Goal: Task Accomplishment & Management: Use online tool/utility

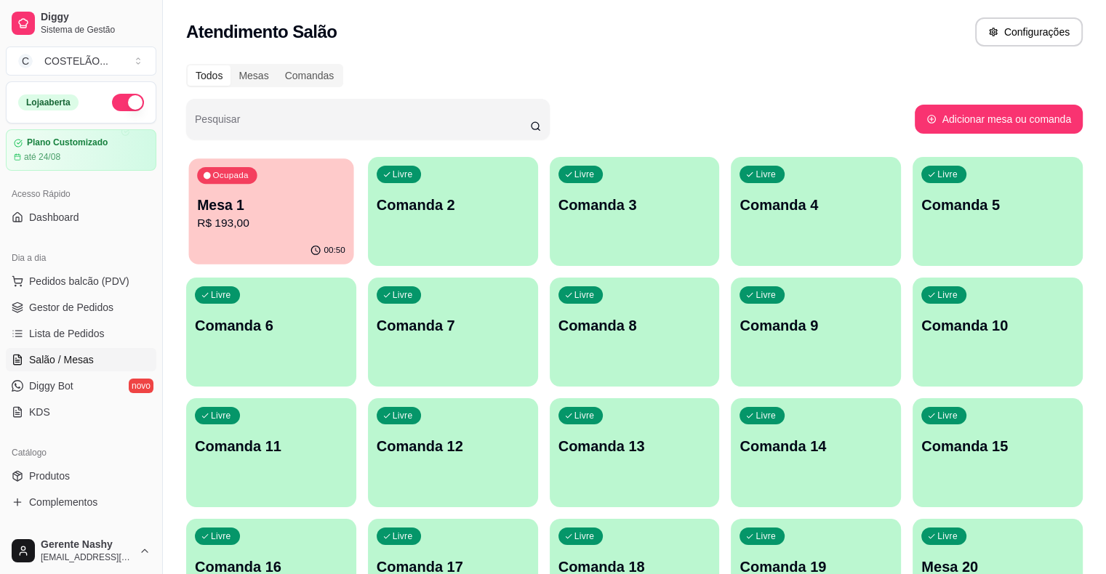
click at [285, 243] on div "00:50" at bounding box center [271, 251] width 165 height 28
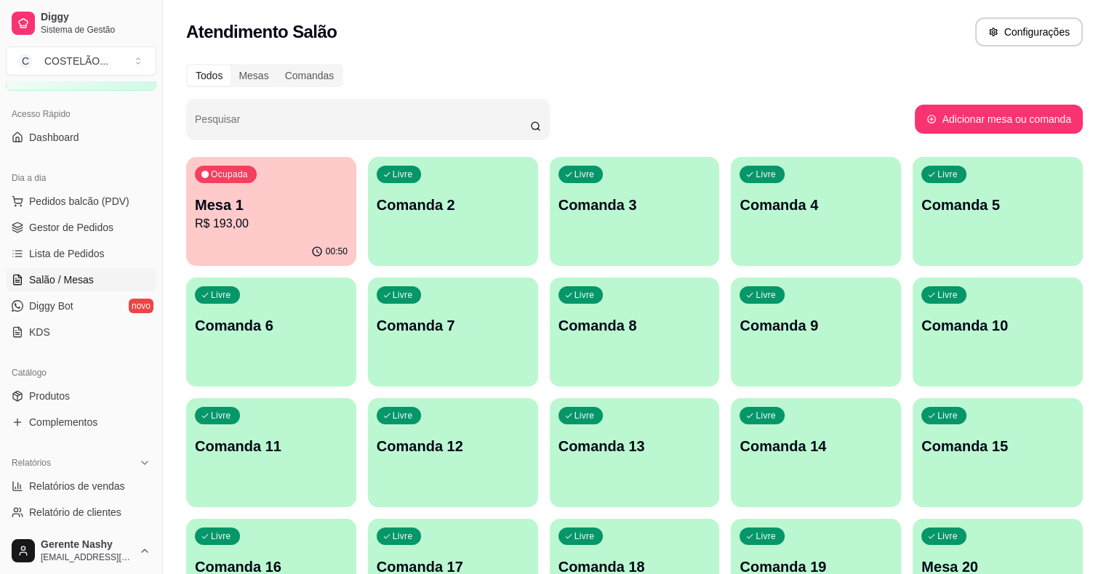
scroll to position [126, 0]
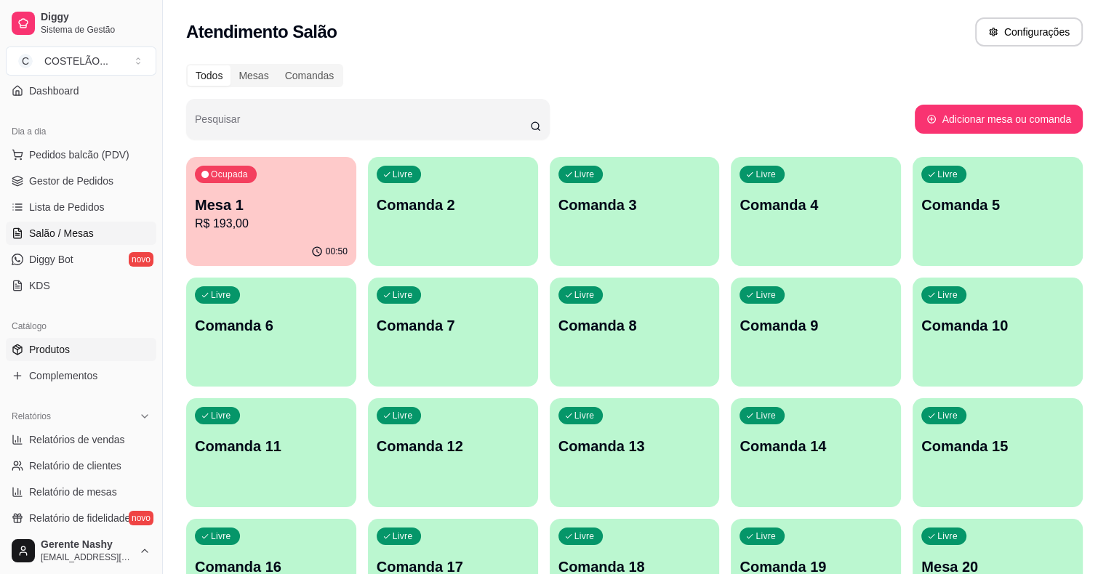
click at [65, 352] on span "Produtos" at bounding box center [49, 349] width 41 height 15
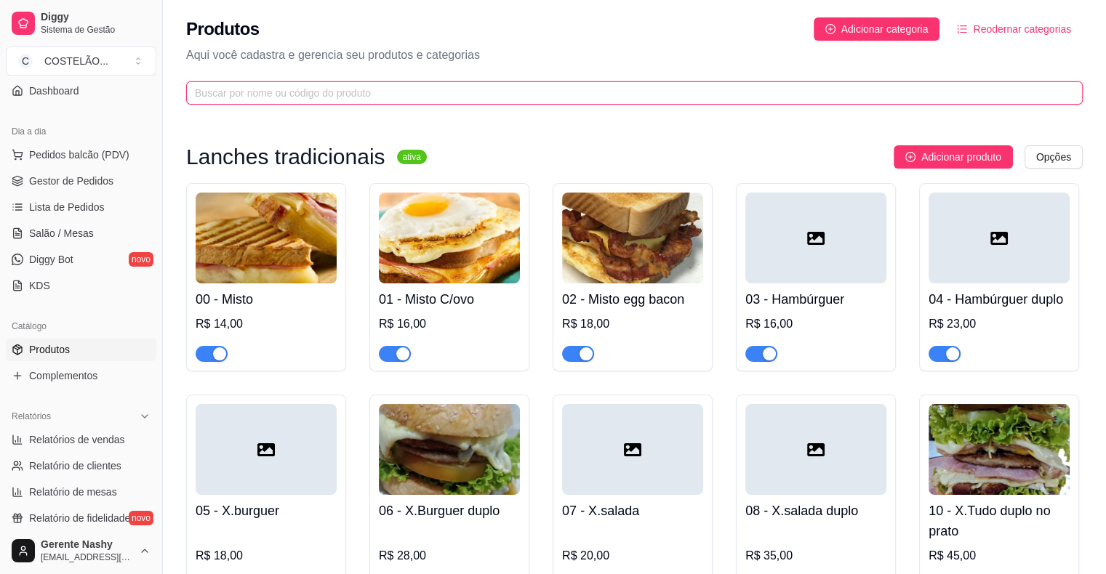
click at [819, 97] on input "text" at bounding box center [628, 93] width 867 height 16
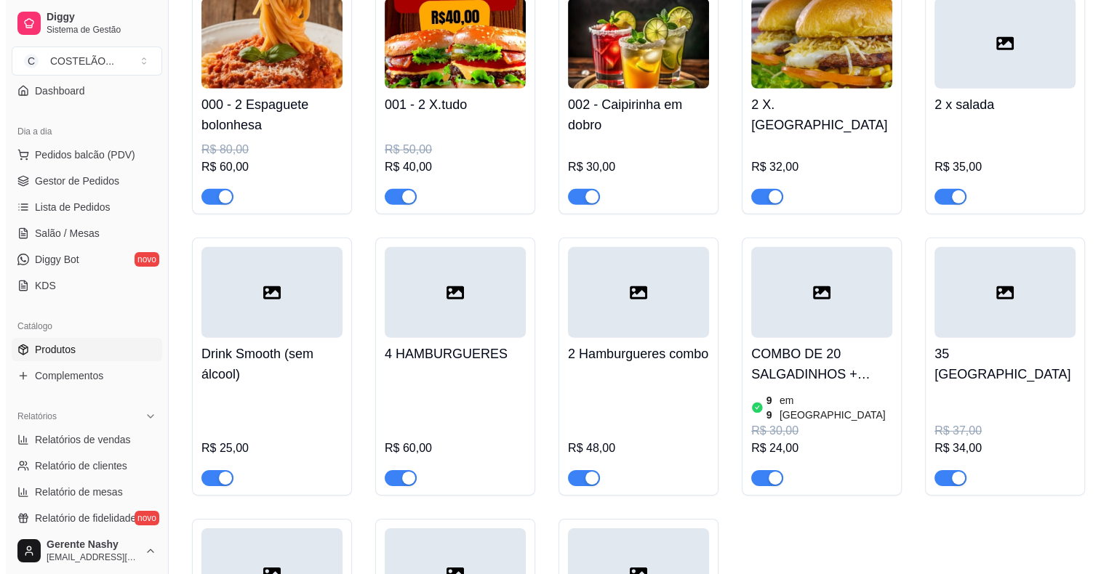
scroll to position [10012, 0]
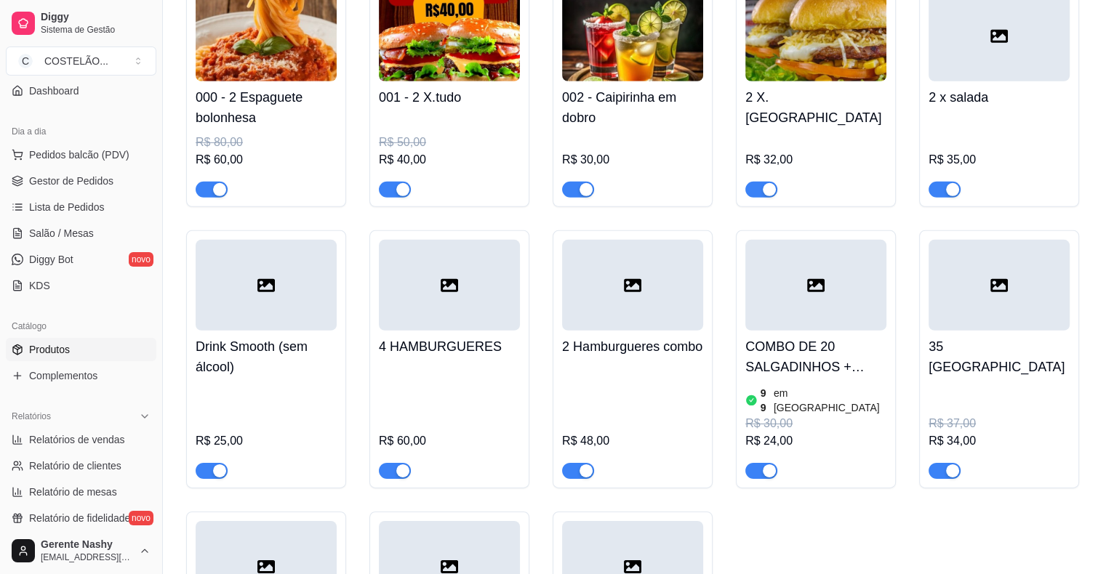
click at [844, 337] on h4 "COMBO DE 20 SALGADINHOS + REFRI" at bounding box center [815, 357] width 141 height 41
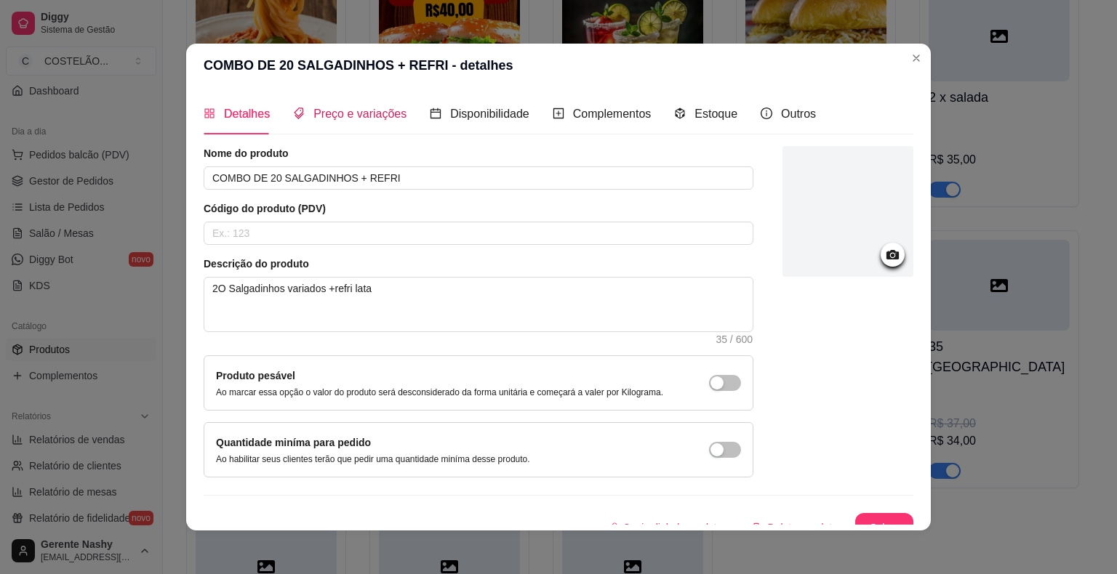
click at [386, 111] on span "Preço e variações" at bounding box center [359, 114] width 93 height 12
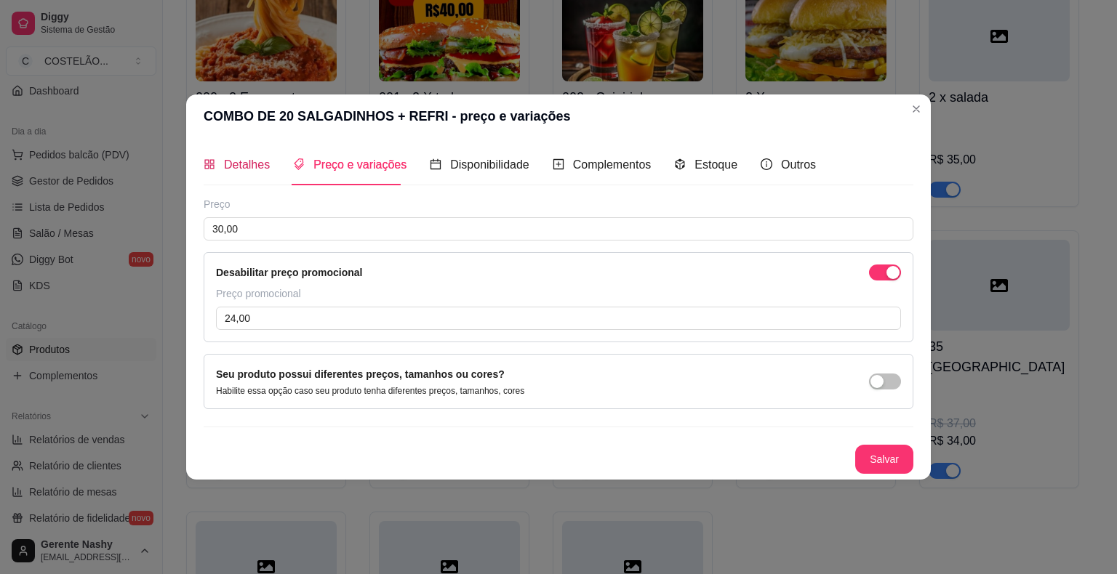
click at [241, 171] on span "Detalhes" at bounding box center [247, 164] width 46 height 12
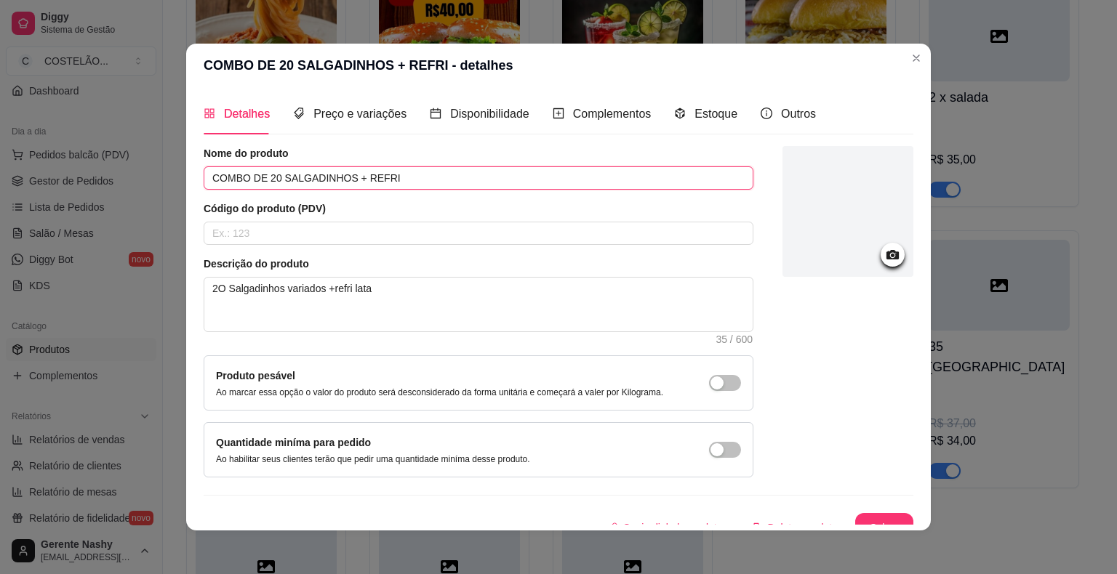
click at [401, 182] on input "COMBO DE 20 SALGADINHOS + REFRI" at bounding box center [479, 177] width 550 height 23
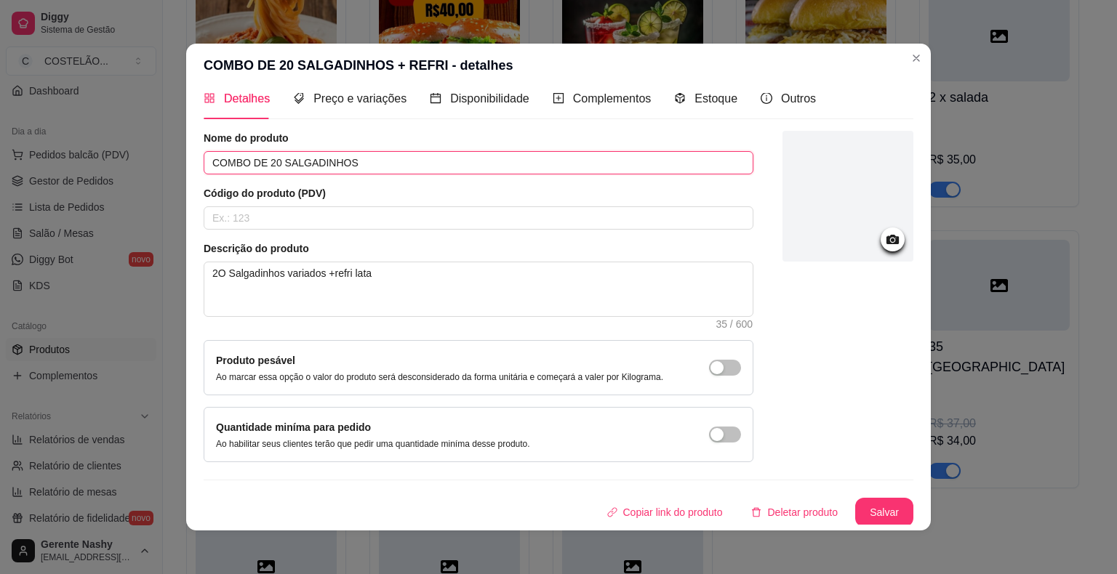
type input "COMBO DE 20 SALGADINHOS"
click at [869, 512] on button "Salvar" at bounding box center [884, 513] width 57 height 28
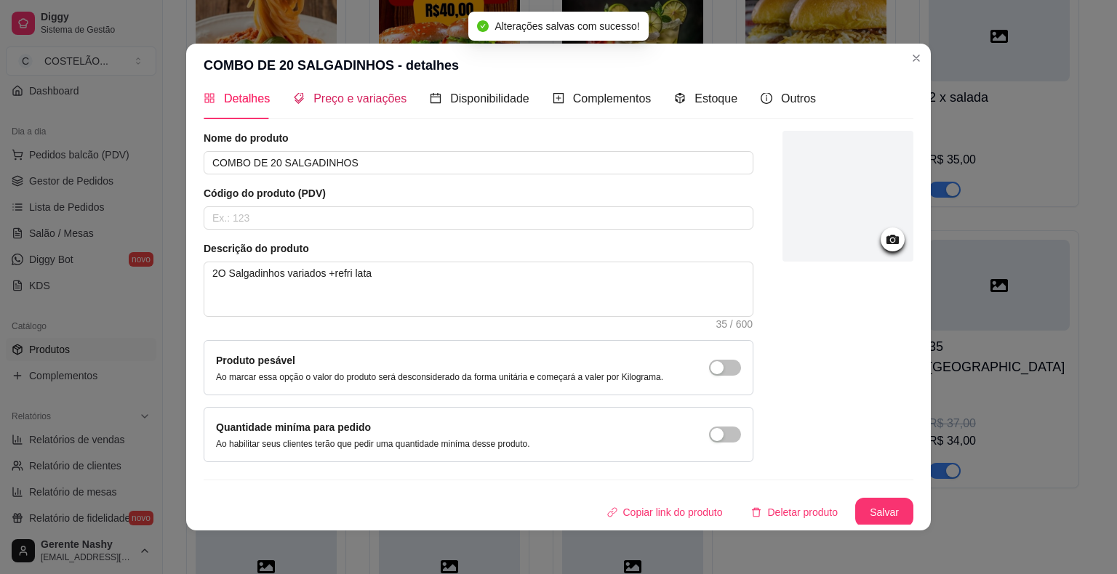
click at [381, 97] on span "Preço e variações" at bounding box center [359, 98] width 93 height 12
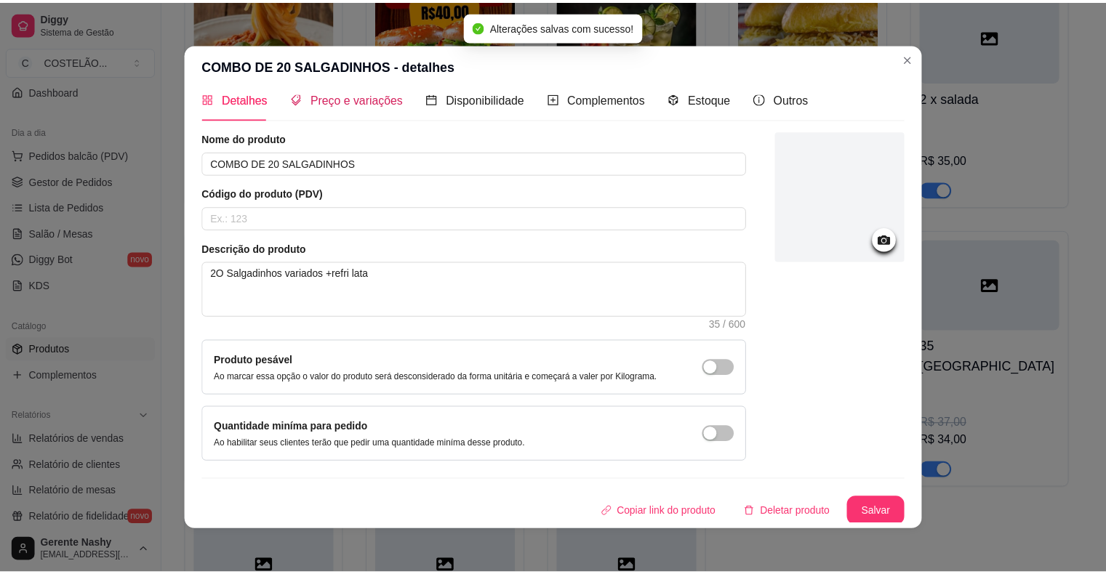
scroll to position [0, 0]
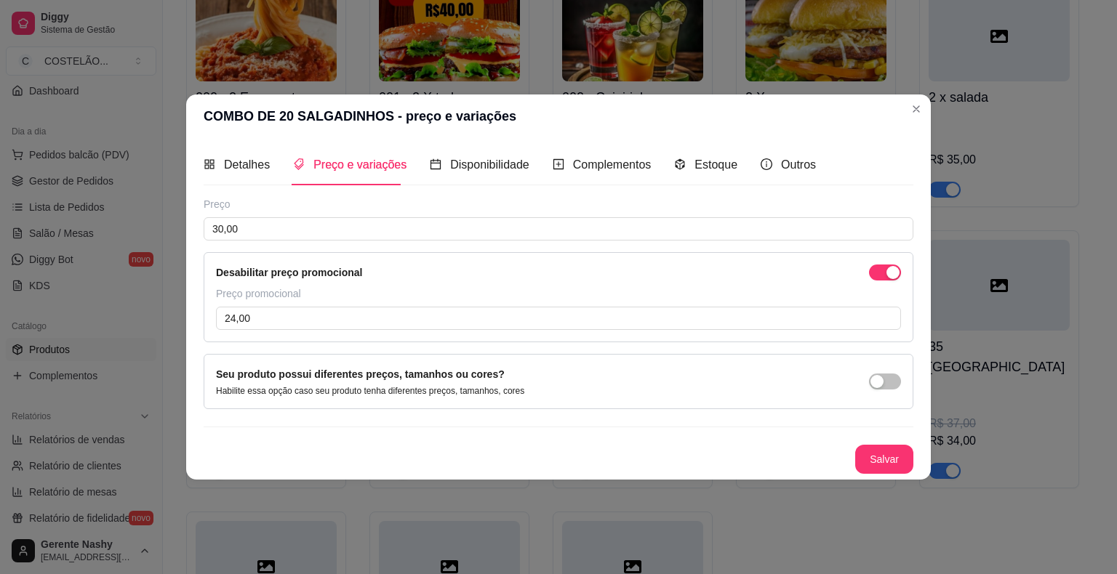
click at [1064, 463] on div "000 - 2 Espaguete bolonhesa R$ 80,00 R$ 60,00 001 - 2 X.tudo R$ 50,00 R$ 40,00 …" at bounding box center [634, 340] width 896 height 719
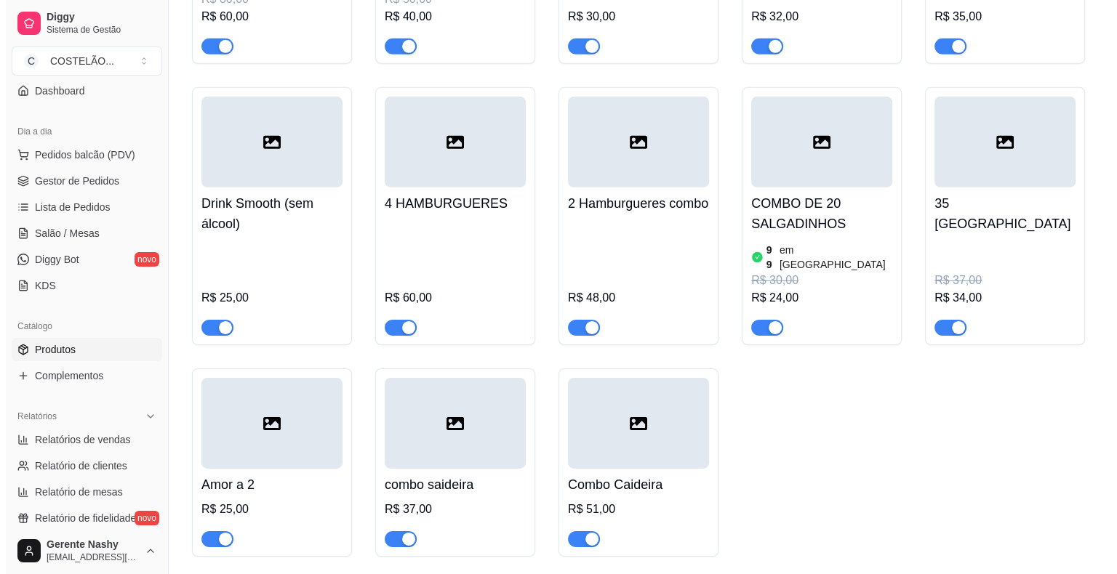
scroll to position [10088, 0]
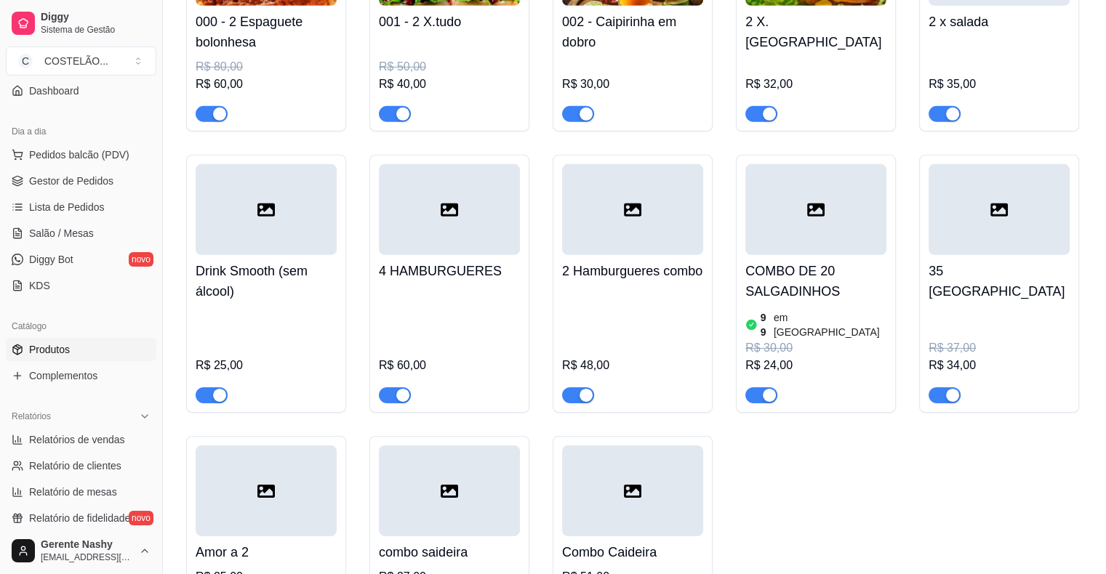
click at [856, 261] on h4 "COMBO DE 20 SALGADINHOS" at bounding box center [815, 281] width 141 height 41
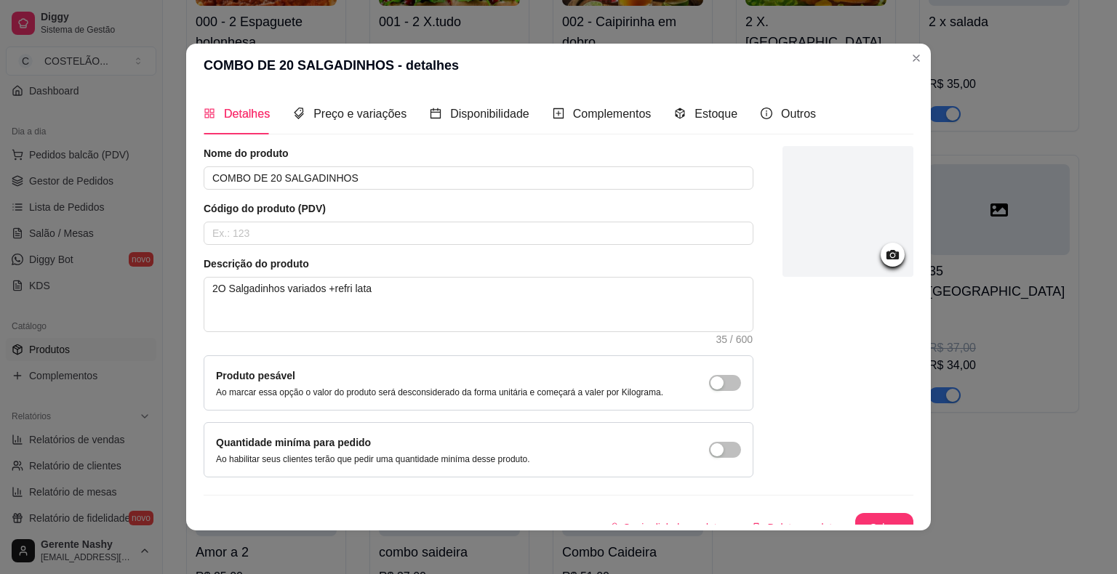
click at [1005, 395] on div "000 - 2 Espaguete bolonhesa R$ 80,00 R$ 60,00 001 - 2 X.tudo R$ 50,00 R$ 40,00 …" at bounding box center [634, 264] width 896 height 719
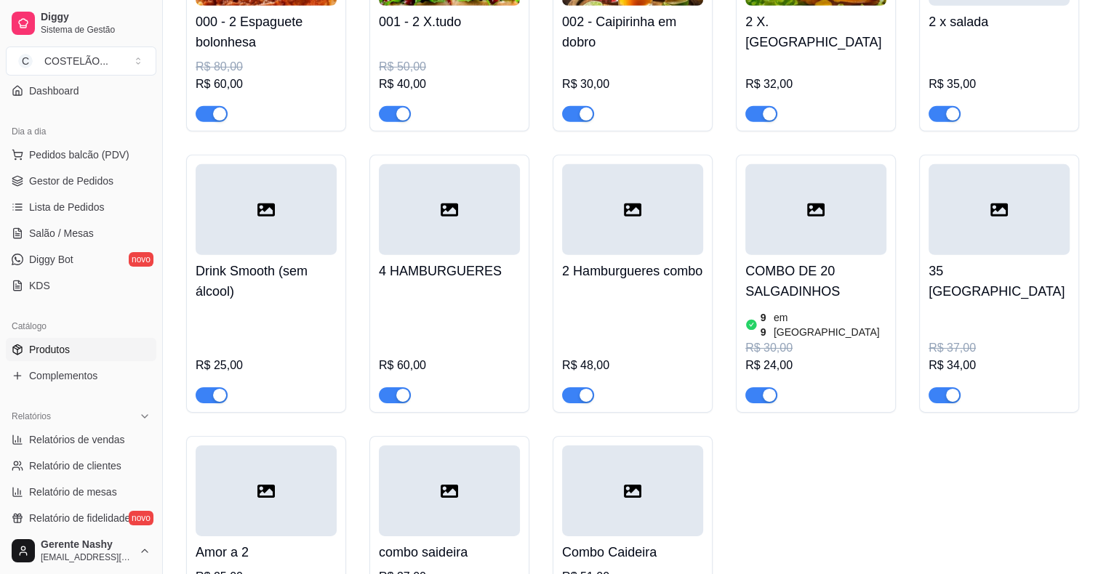
click at [837, 261] on h4 "COMBO DE 20 SALGADINHOS" at bounding box center [815, 281] width 141 height 41
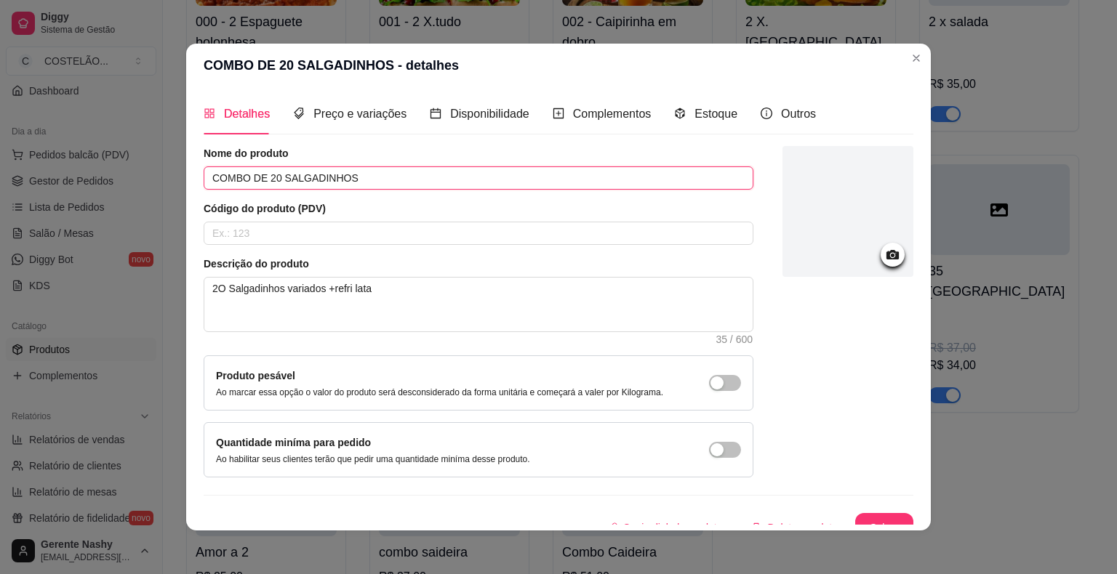
click at [270, 179] on input "COMBO DE 20 SALGADINHOS" at bounding box center [479, 177] width 550 height 23
type input "COMBO DE 25 SALGADINHOS"
click at [365, 108] on span "Preço e variações" at bounding box center [359, 114] width 93 height 12
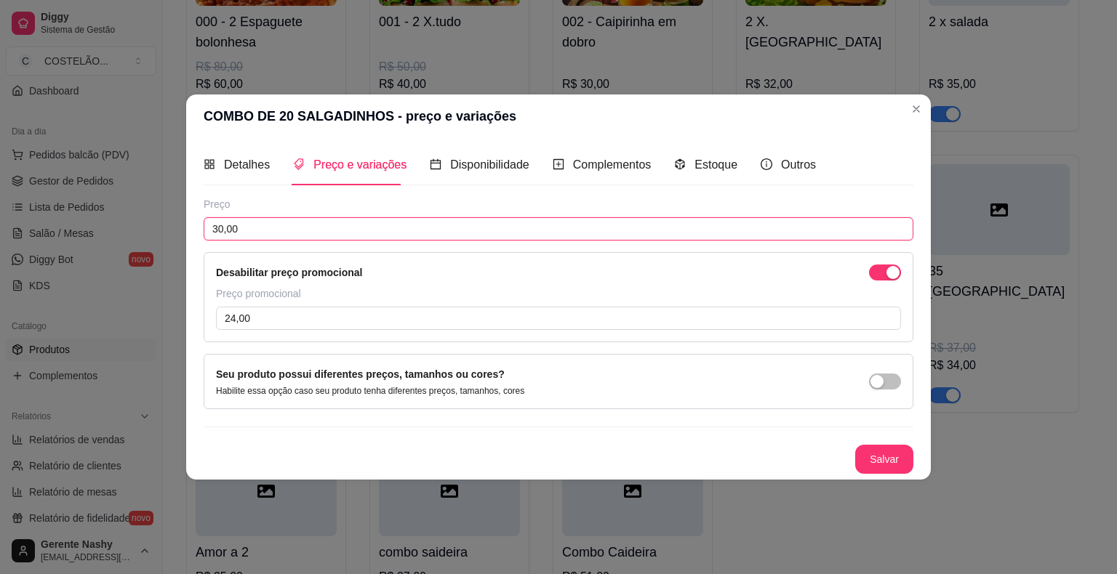
click at [247, 229] on input "30,00" at bounding box center [559, 228] width 710 height 23
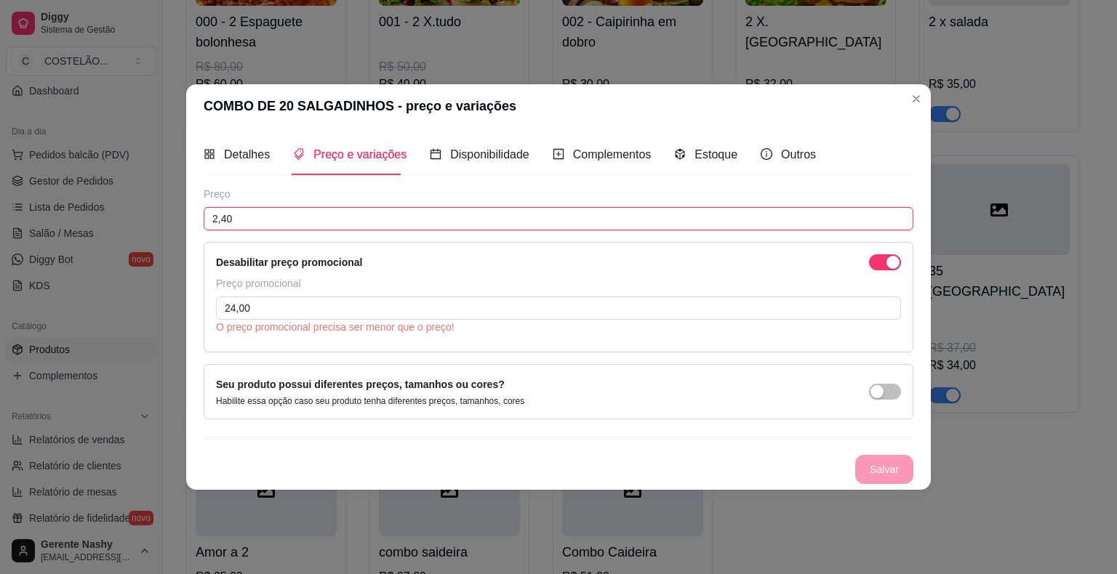
type input "24,00"
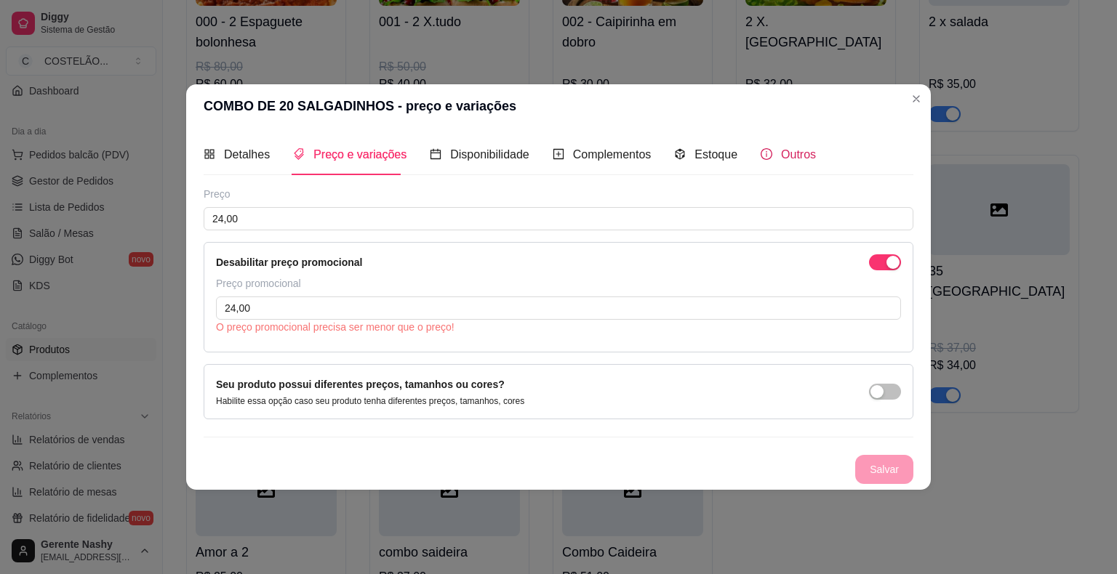
click at [787, 148] on span "Outros" at bounding box center [798, 154] width 35 height 12
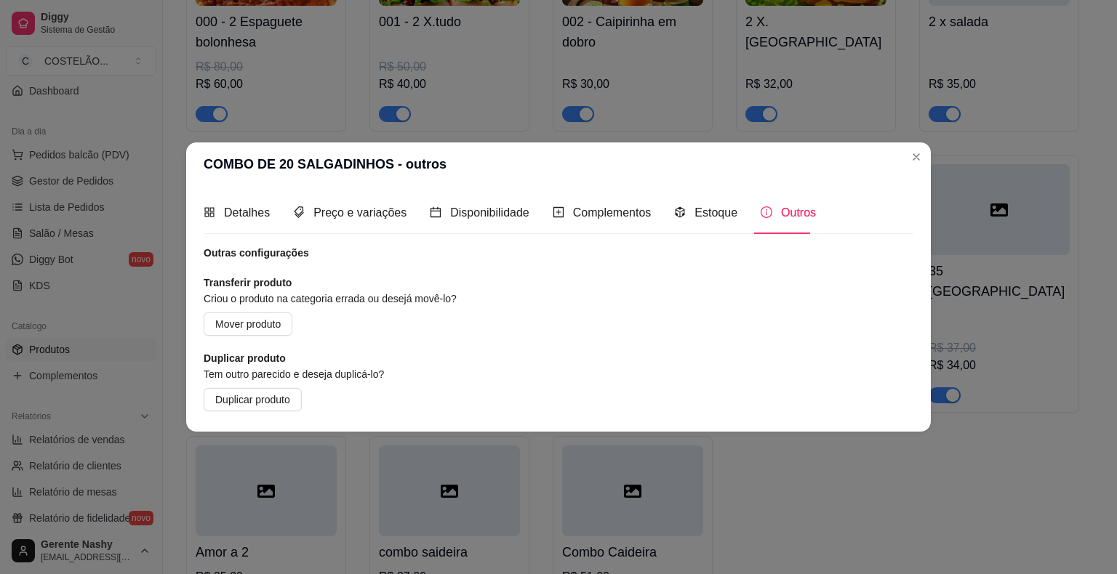
click at [917, 154] on div "000 - 2 Espaguete bolonhesa R$ 80,00 R$ 60,00 001 - 2 X.tudo R$ 50,00 R$ 40,00 …" at bounding box center [634, 264] width 896 height 719
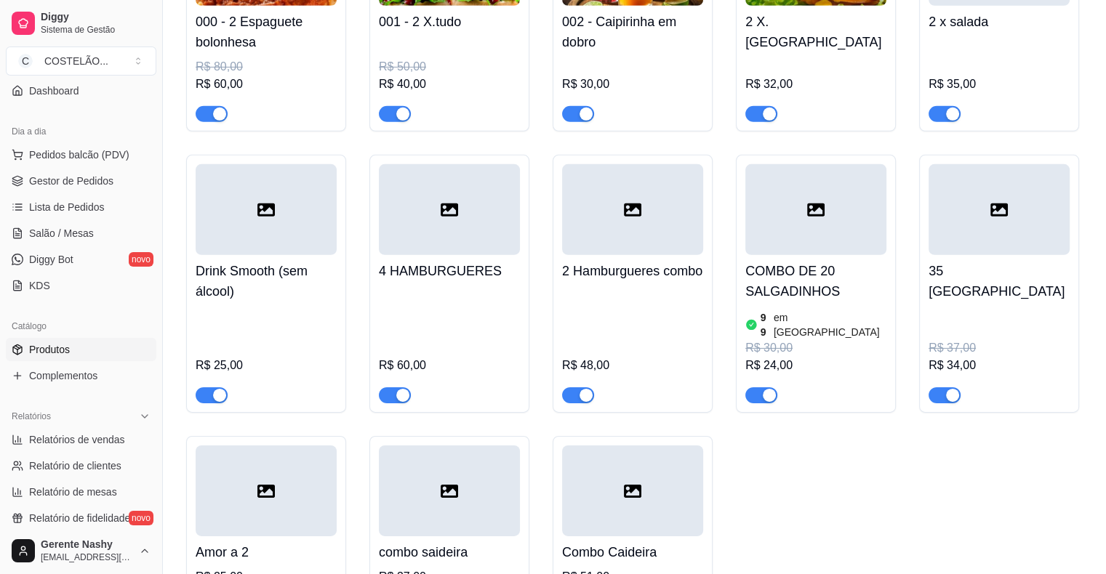
click at [817, 339] on div "R$ 30,00" at bounding box center [815, 347] width 141 height 17
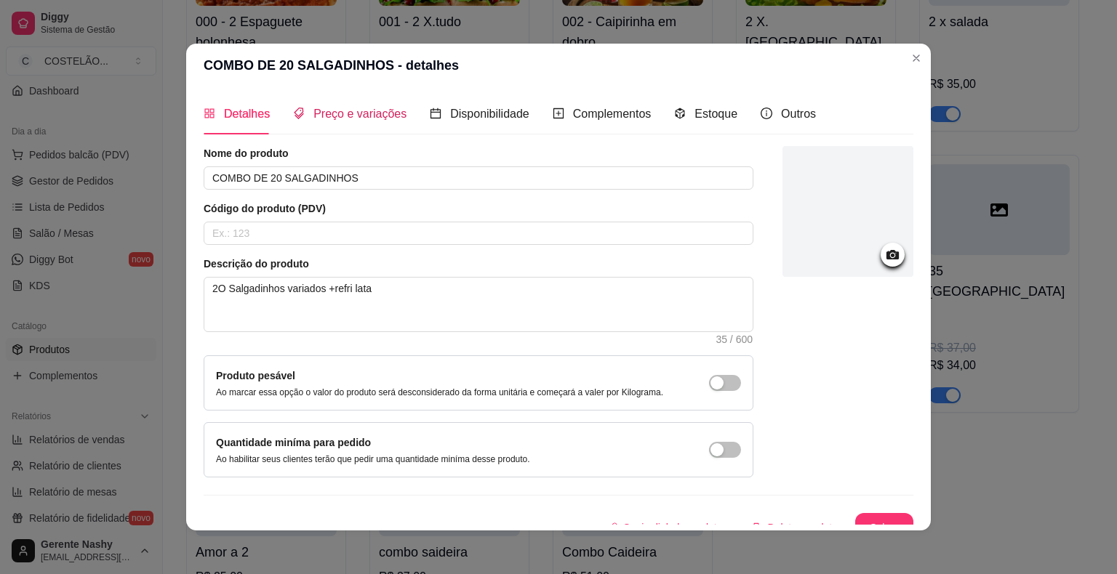
click at [376, 111] on span "Preço e variações" at bounding box center [359, 114] width 93 height 12
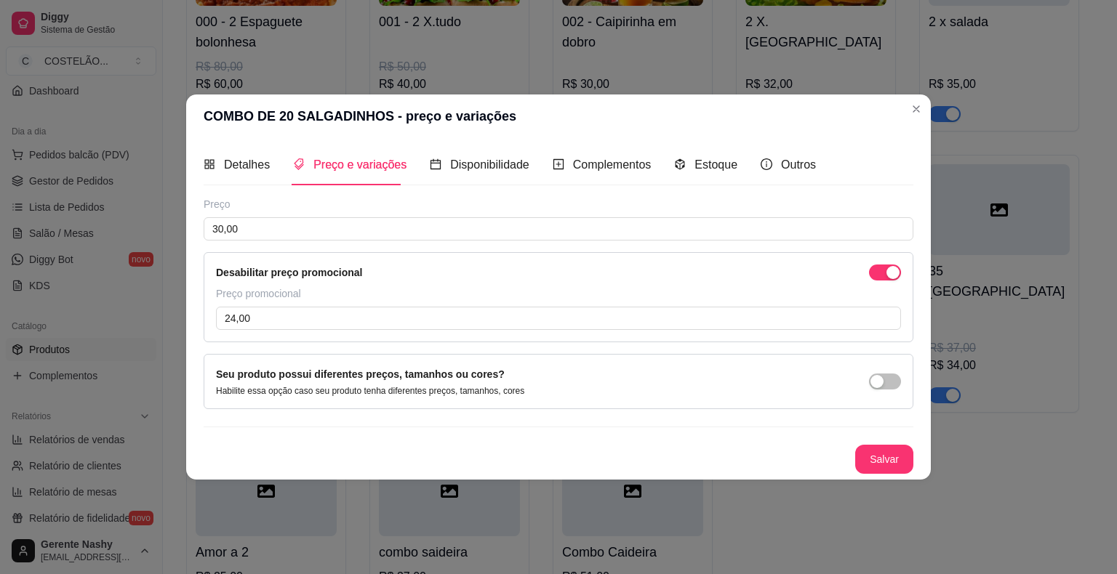
click at [906, 121] on header "COMBO DE 20 SALGADINHOS - preço e variações" at bounding box center [558, 117] width 744 height 44
click at [921, 155] on div "35 Salgadinhos R$ 37,00 R$ 34,00" at bounding box center [999, 284] width 160 height 258
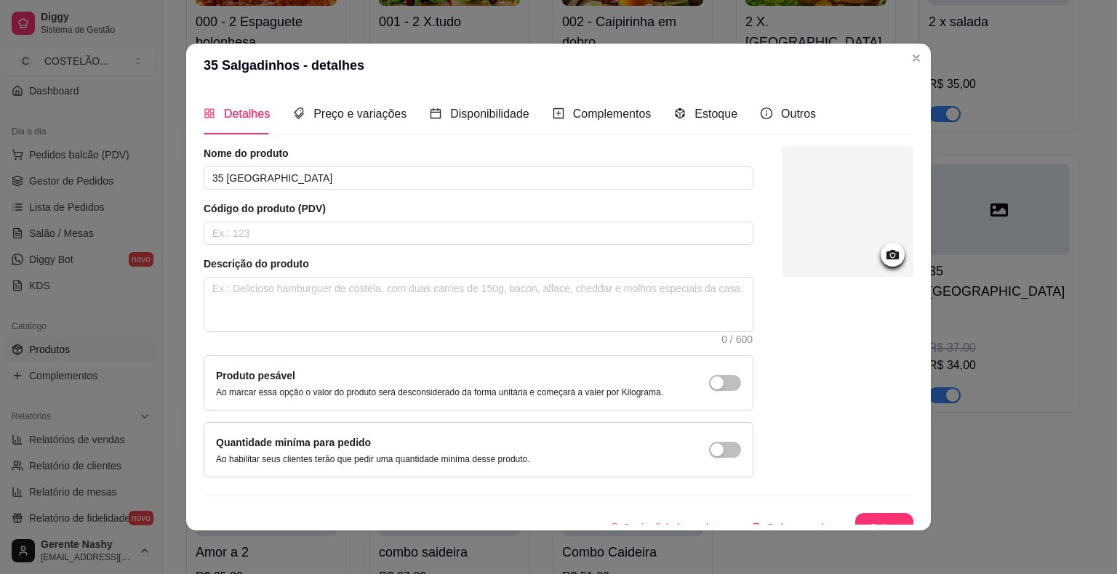
click at [904, 57] on div "000 - 2 Espaguete bolonhesa R$ 80,00 R$ 60,00 001 - 2 X.tudo R$ 50,00 R$ 40,00 …" at bounding box center [634, 264] width 896 height 719
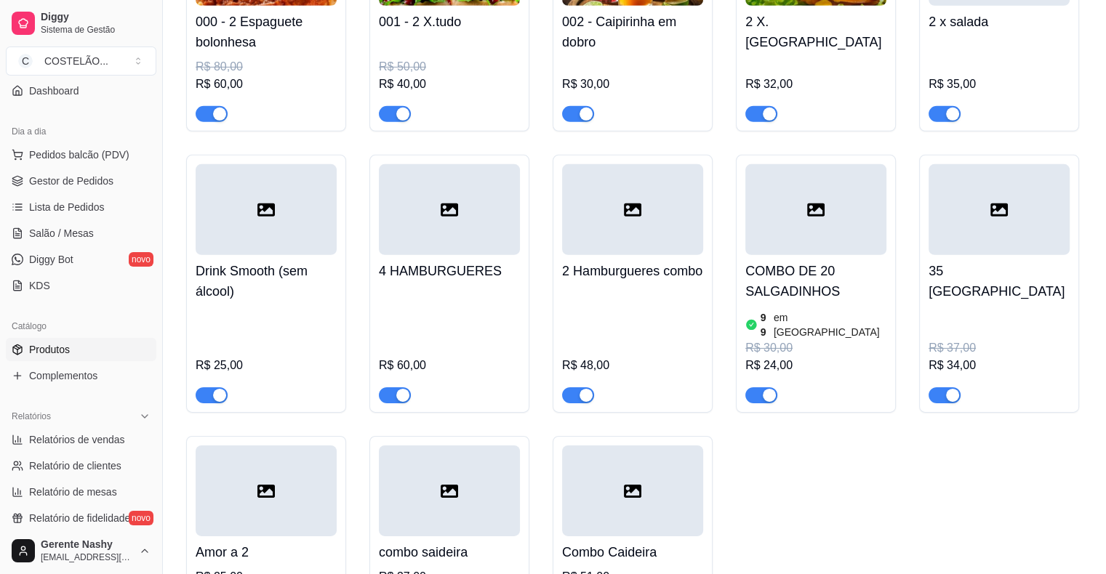
click at [800, 164] on div at bounding box center [815, 209] width 141 height 91
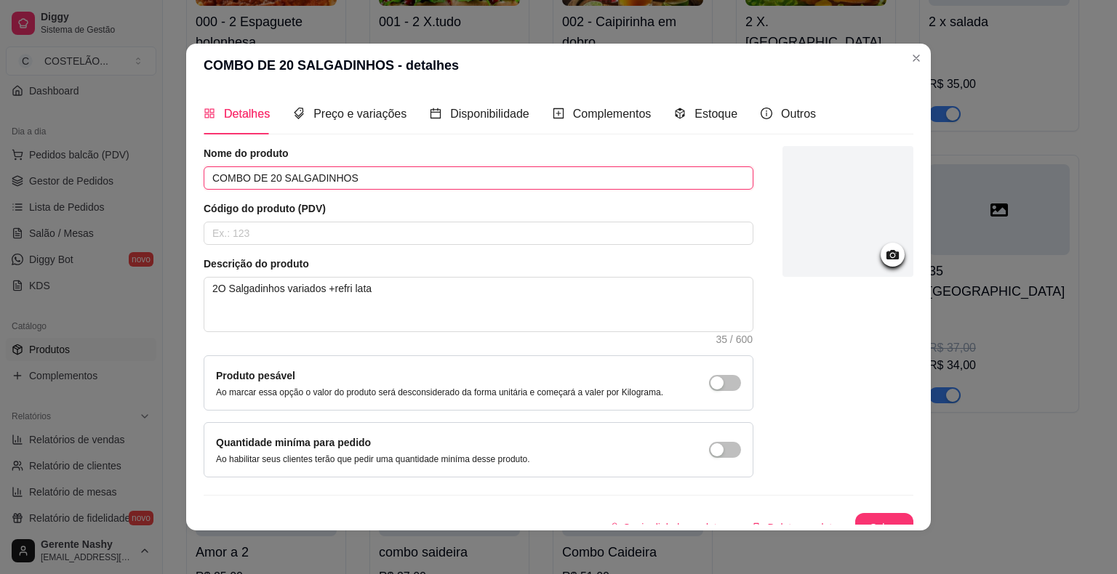
click at [276, 183] on input "COMBO DE 20 SALGADINHOS" at bounding box center [479, 177] width 550 height 23
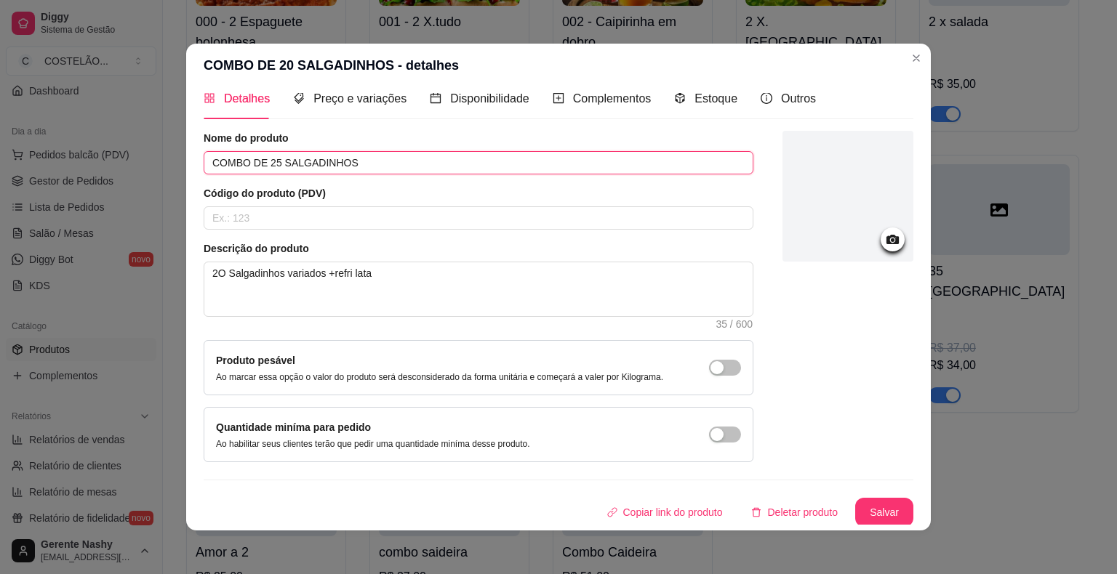
type input "COMBO DE 25 SALGADINHOS"
click at [862, 512] on button "Salvar" at bounding box center [884, 512] width 58 height 29
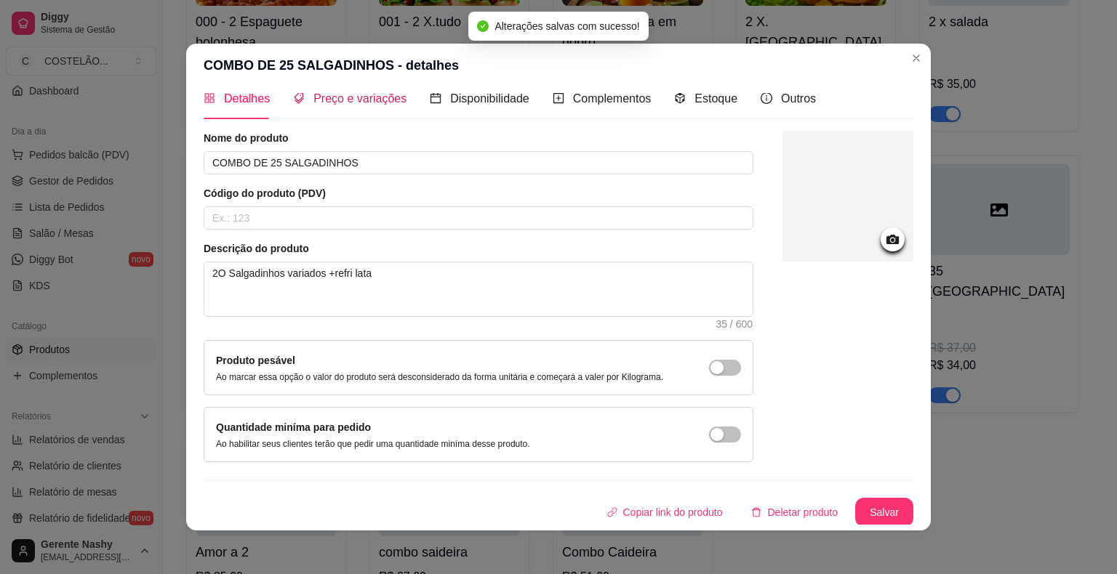
click at [363, 103] on span "Preço e variações" at bounding box center [359, 98] width 93 height 12
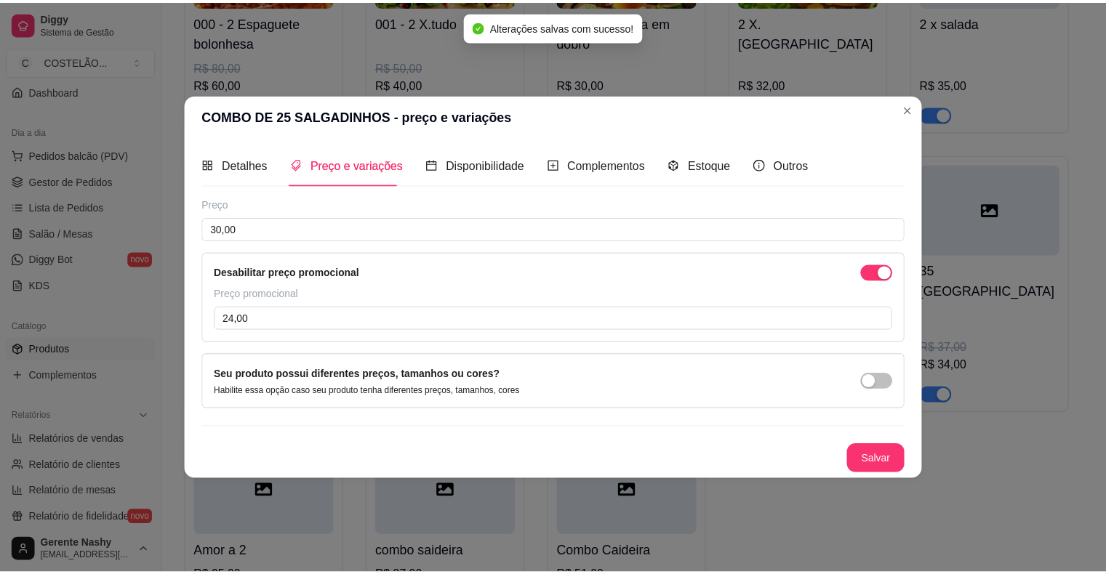
scroll to position [0, 0]
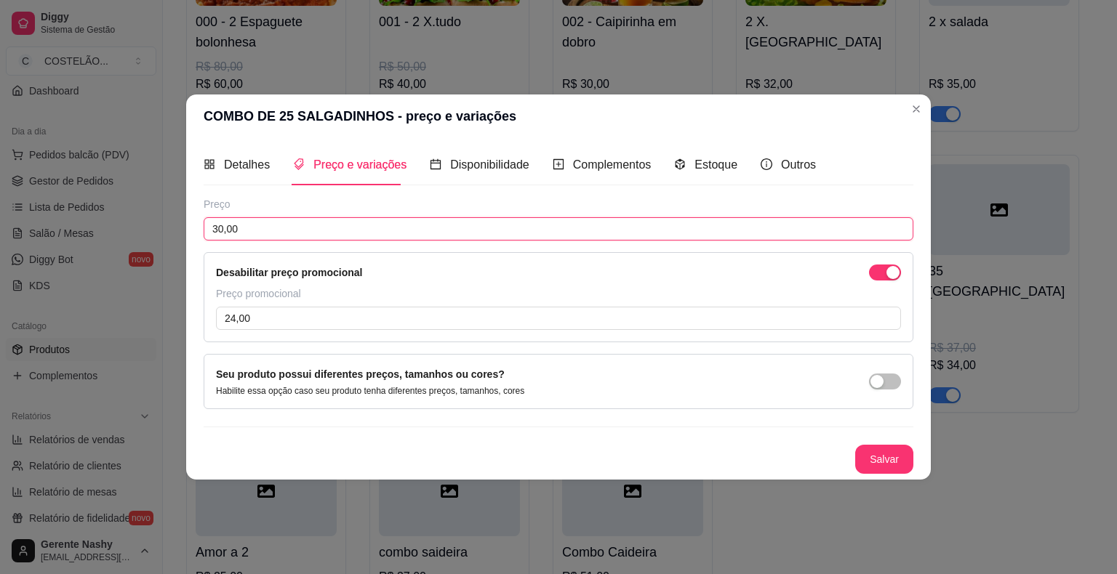
click at [481, 234] on input "30,00" at bounding box center [559, 228] width 710 height 23
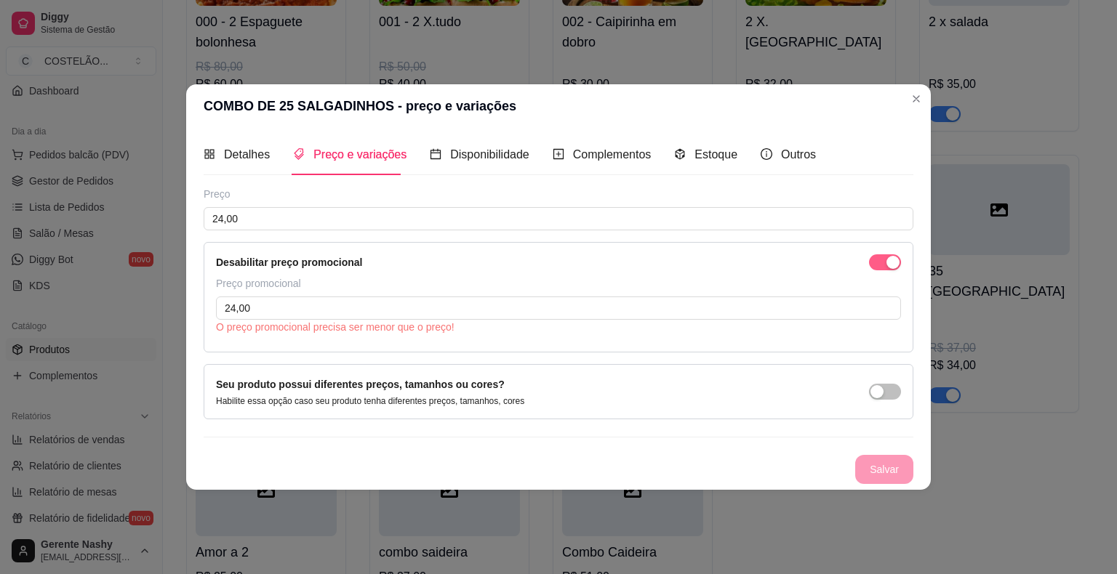
click at [894, 262] on div "button" at bounding box center [892, 262] width 13 height 13
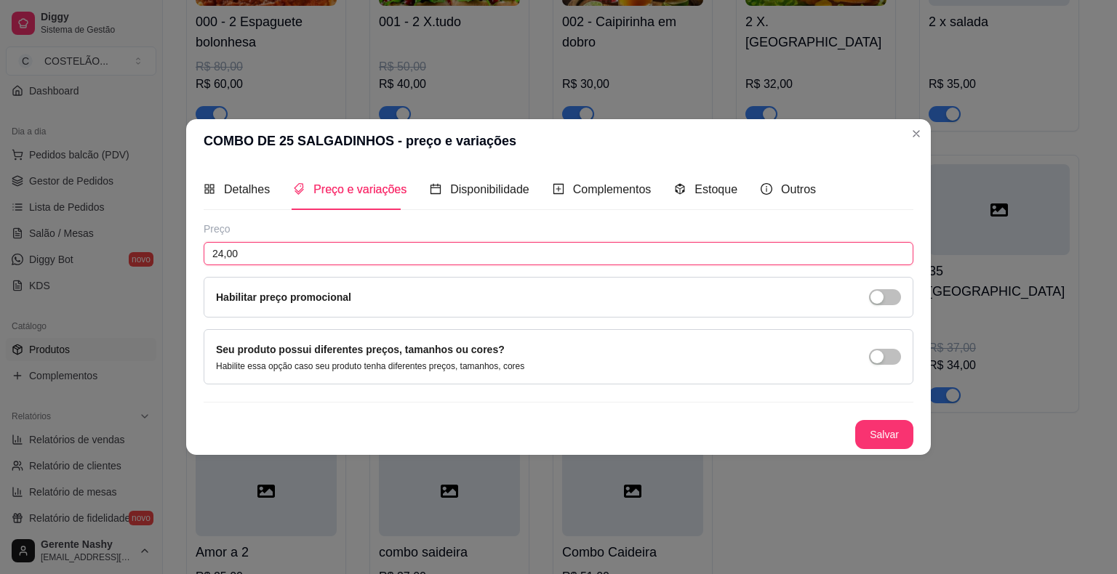
click at [744, 252] on input "24,00" at bounding box center [559, 253] width 710 height 23
type input "28,00"
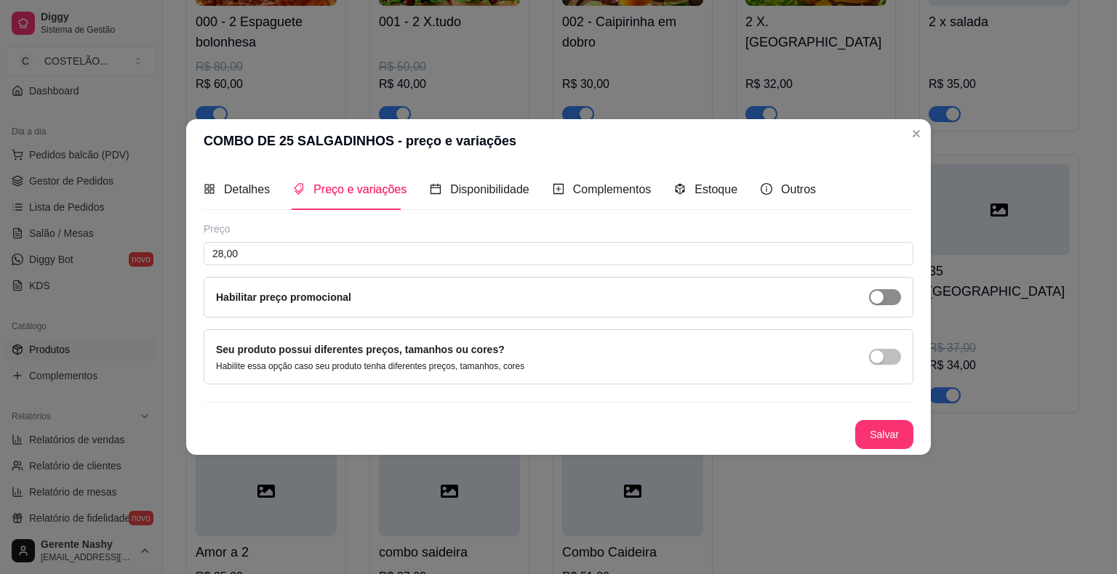
click at [880, 294] on div "button" at bounding box center [876, 297] width 13 height 13
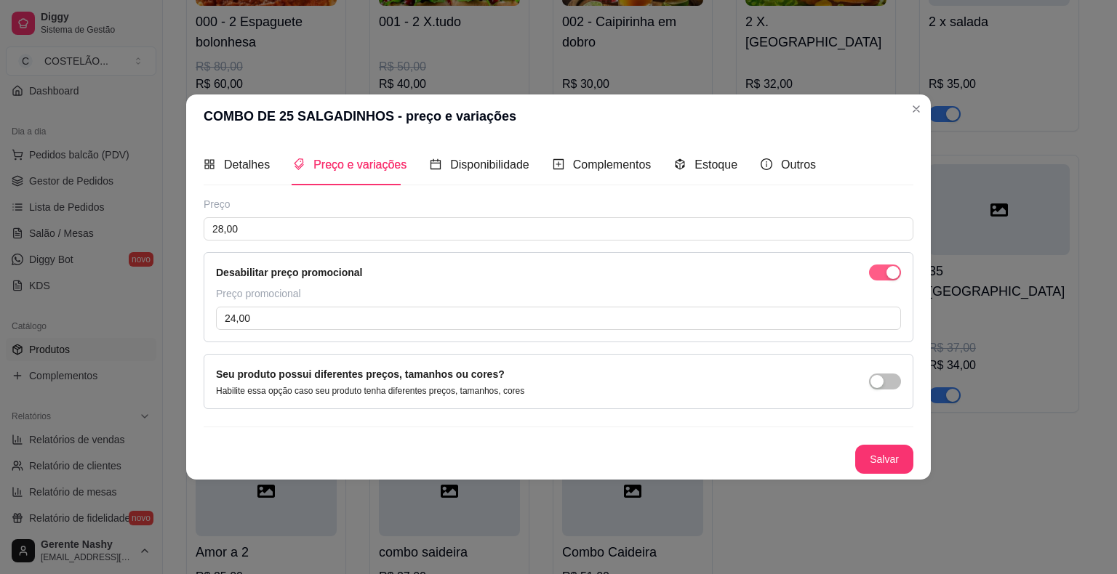
click at [879, 470] on button "Salvar" at bounding box center [884, 459] width 58 height 29
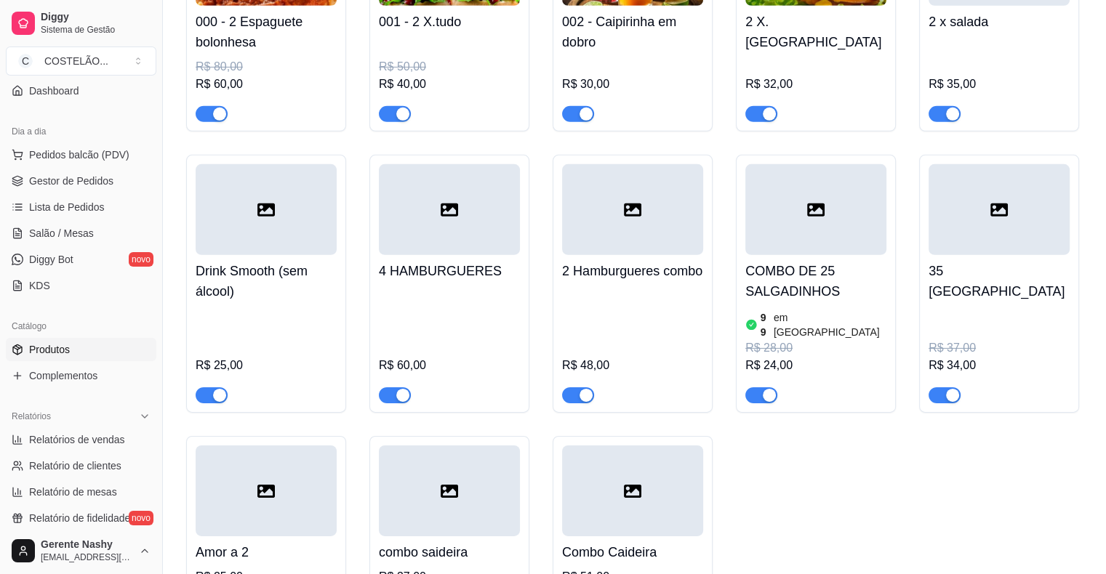
click at [960, 308] on div "R$ 37,00 R$ 34,00" at bounding box center [998, 356] width 141 height 96
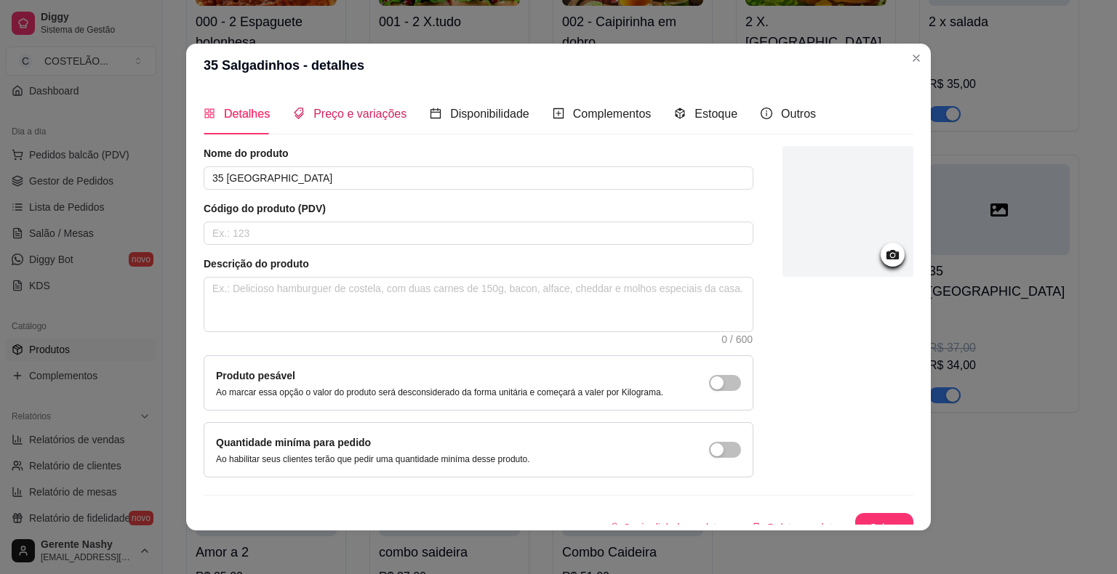
click at [365, 115] on span "Preço e variações" at bounding box center [359, 114] width 93 height 12
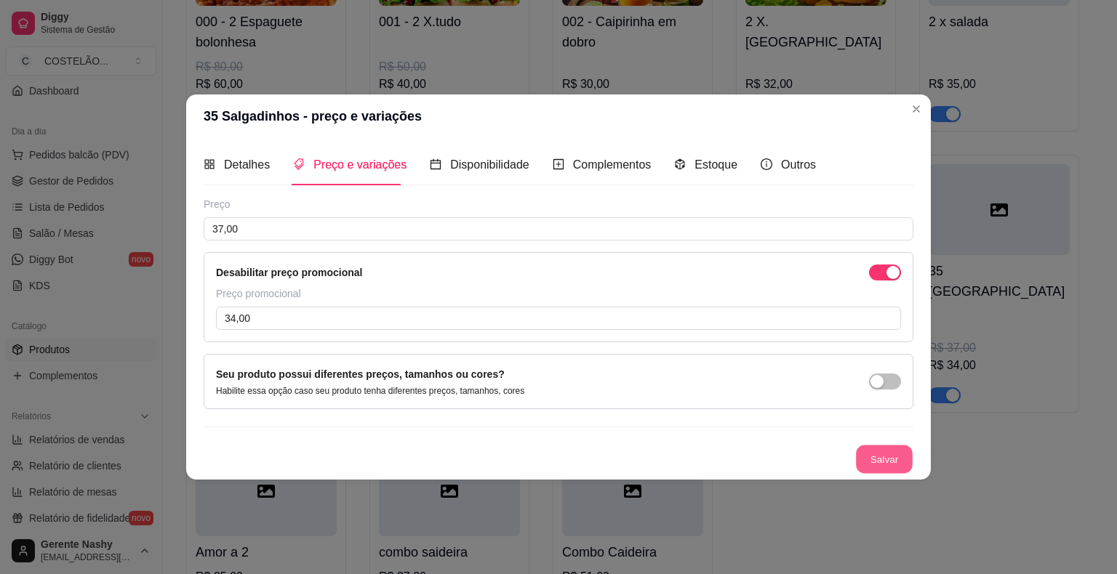
click at [873, 456] on button "Salvar" at bounding box center [884, 460] width 57 height 28
click at [879, 449] on button "Salvar" at bounding box center [884, 460] width 57 height 28
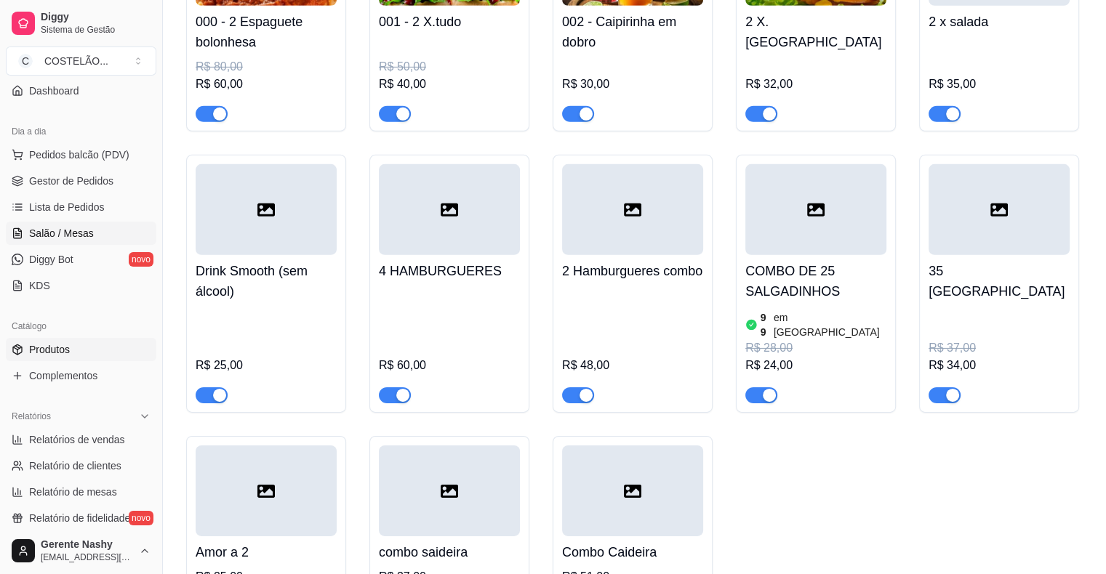
click at [92, 228] on link "Salão / Mesas" at bounding box center [81, 233] width 150 height 23
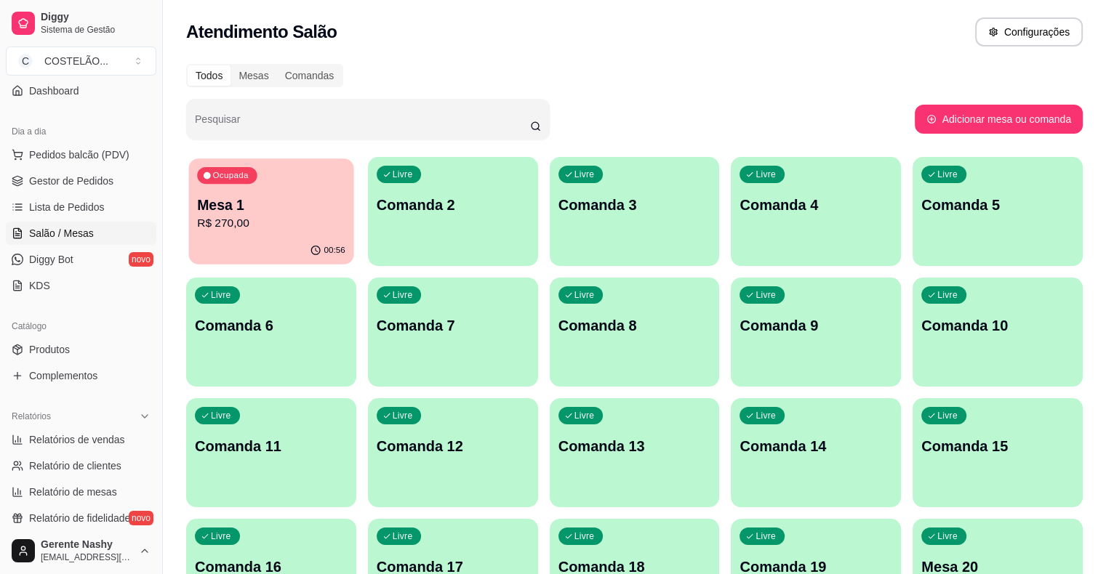
click at [249, 198] on p "Mesa 1" at bounding box center [271, 206] width 148 height 20
click at [435, 200] on p "Comanda 2" at bounding box center [453, 206] width 148 height 20
click at [370, 240] on div "Livre Comanda 2" at bounding box center [452, 202] width 165 height 89
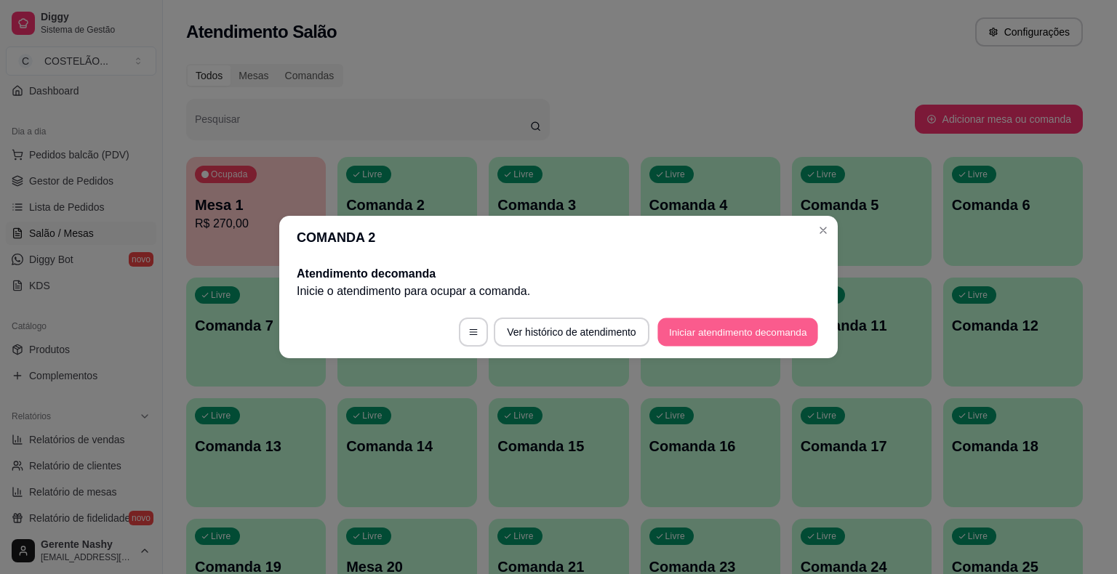
click at [693, 328] on button "Iniciar atendimento de comanda" at bounding box center [737, 332] width 161 height 28
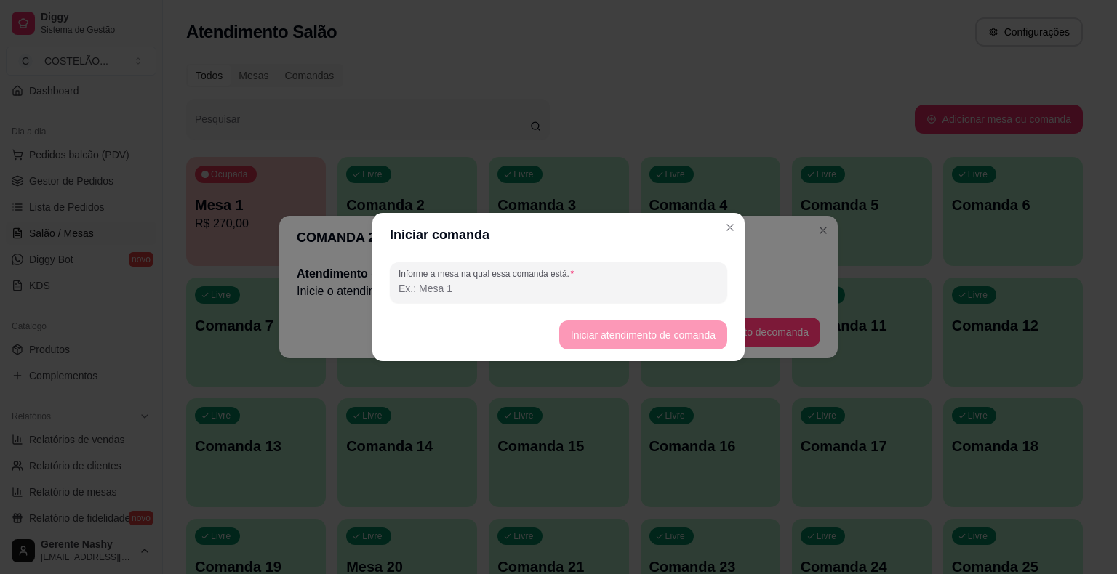
click at [654, 292] on input "Informe a mesa na qual essa comanda está." at bounding box center [558, 288] width 320 height 15
type input "natacha"
click at [684, 337] on button "Iniciar atendimento de comanda" at bounding box center [642, 335] width 163 height 28
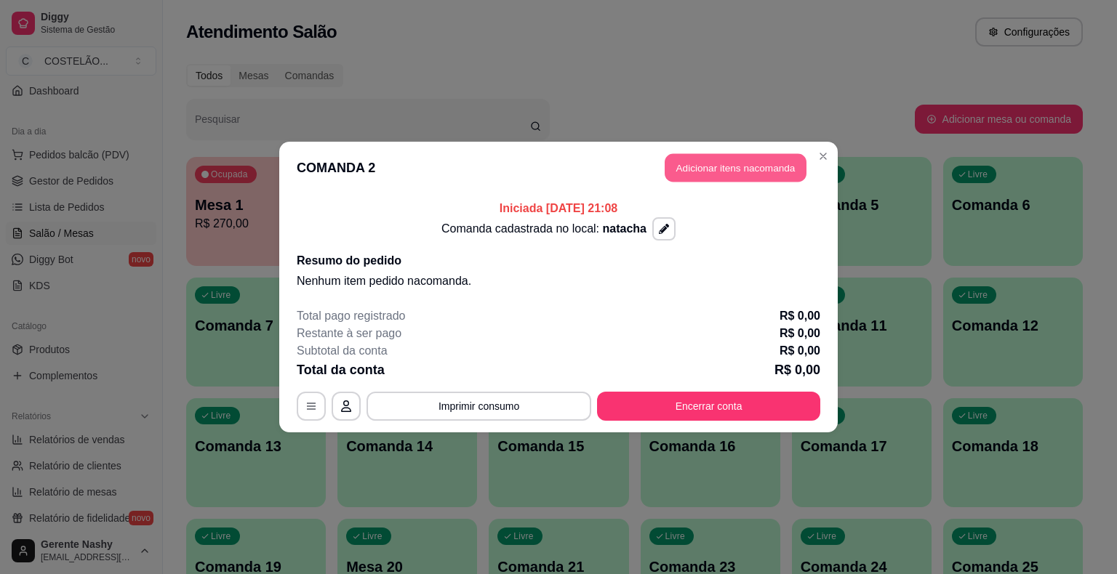
click at [754, 164] on button "Adicionar itens na comanda" at bounding box center [735, 168] width 142 height 28
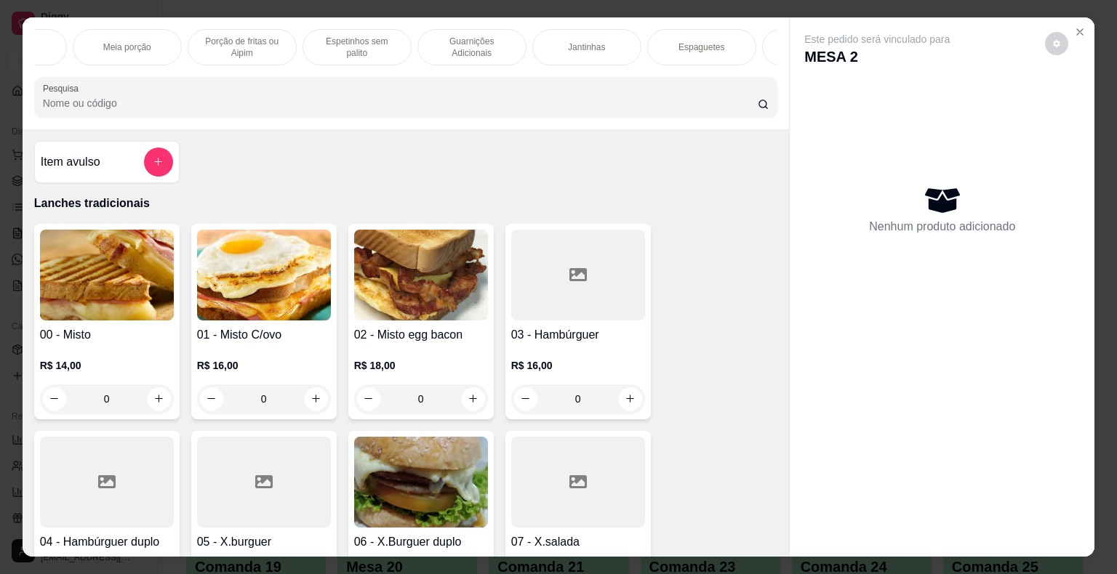
scroll to position [0, 648]
click at [377, 37] on p "Espetinhos sem palito" at bounding box center [359, 47] width 84 height 23
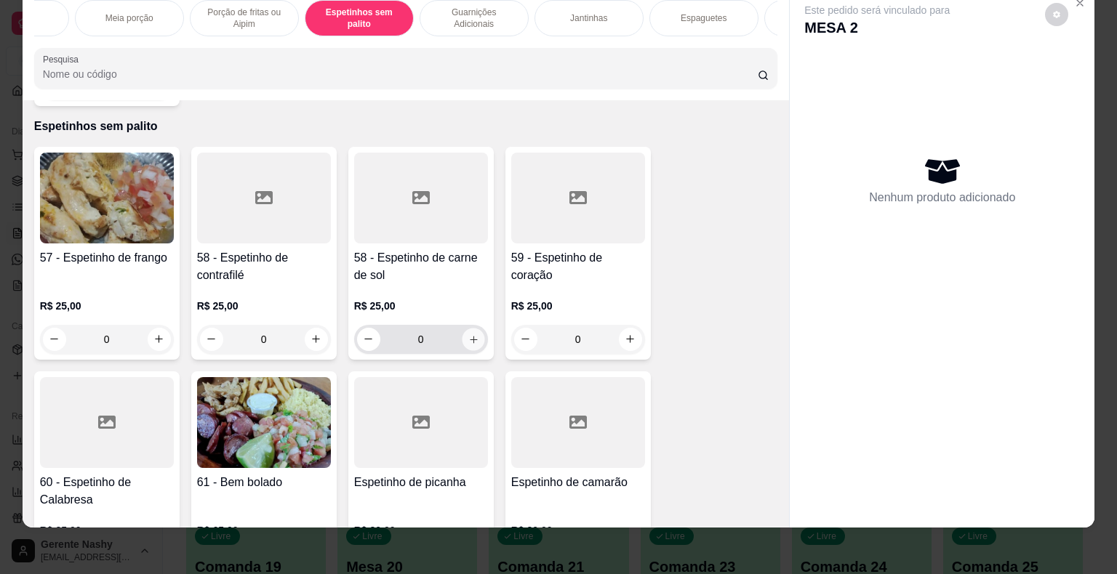
click at [470, 328] on button "increase-product-quantity" at bounding box center [473, 339] width 23 height 23
type input "1"
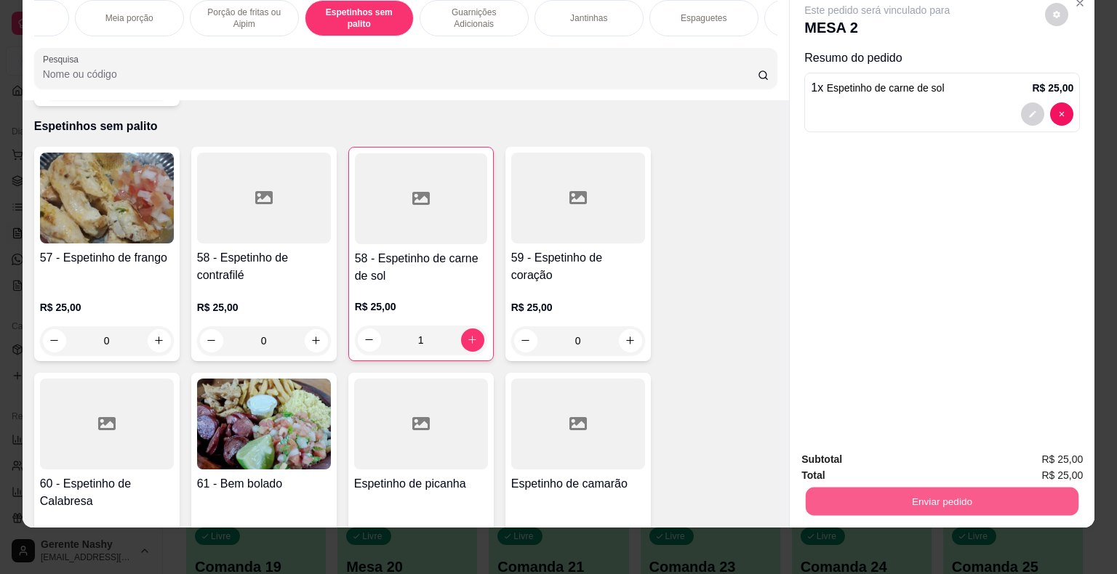
click at [865, 494] on button "Enviar pedido" at bounding box center [941, 502] width 273 height 28
click at [872, 450] on button "Não registrar e enviar pedido" at bounding box center [893, 454] width 147 height 27
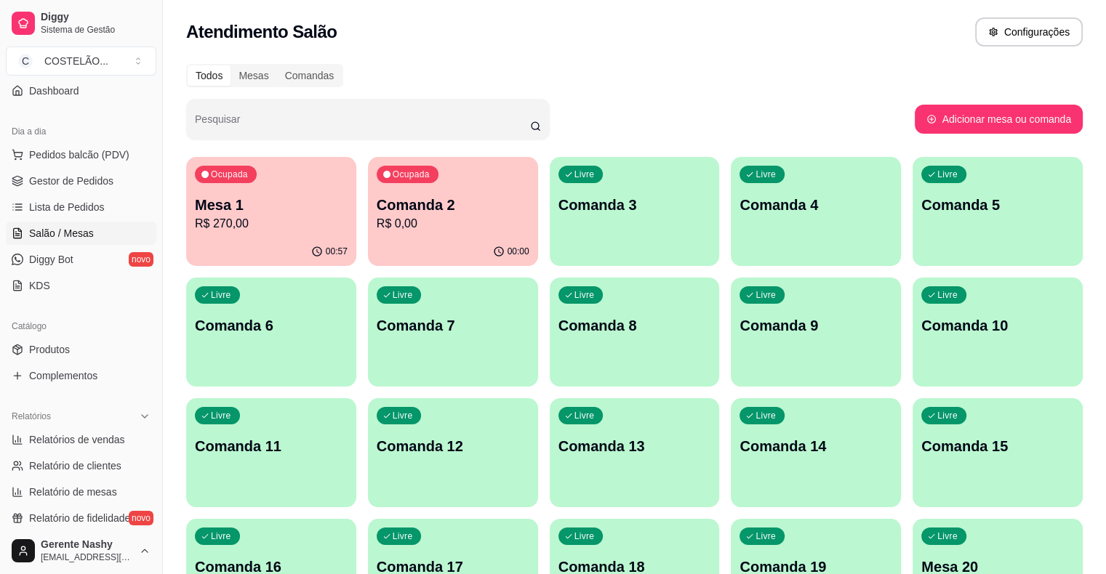
click at [560, 200] on p "Comanda 3" at bounding box center [634, 206] width 148 height 20
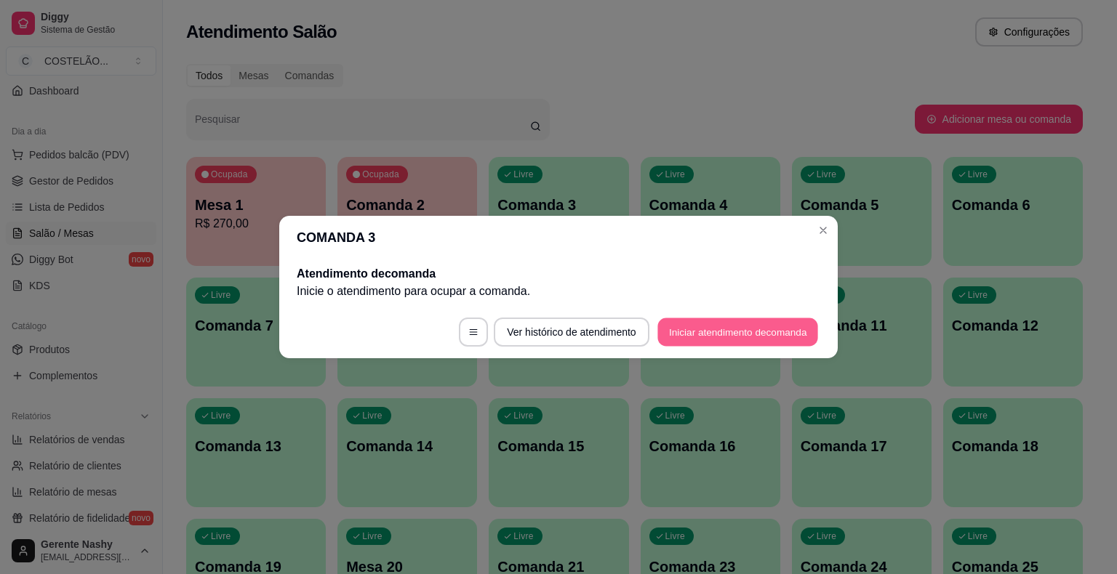
click at [689, 337] on button "Iniciar atendimento de comanda" at bounding box center [737, 332] width 161 height 28
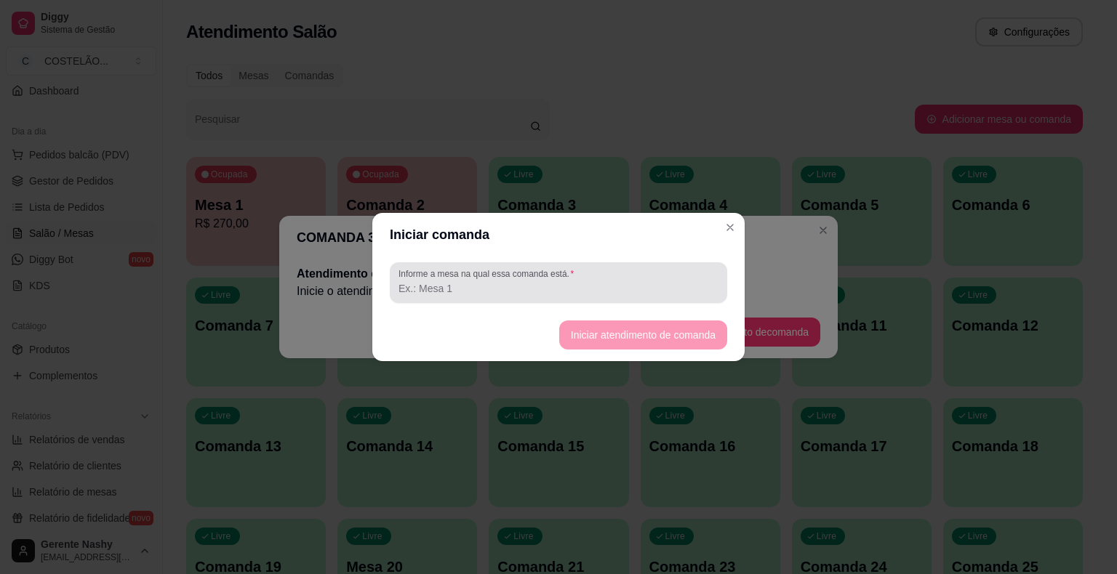
click at [643, 278] on div at bounding box center [558, 282] width 320 height 29
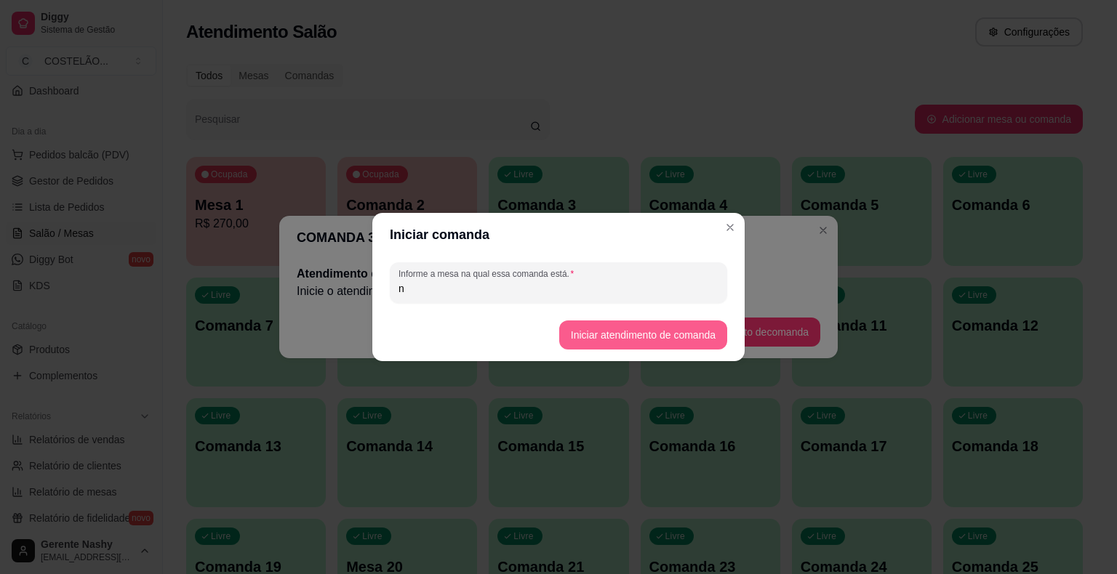
type input "n"
click at [651, 334] on button "Iniciar atendimento de comanda" at bounding box center [642, 335] width 163 height 28
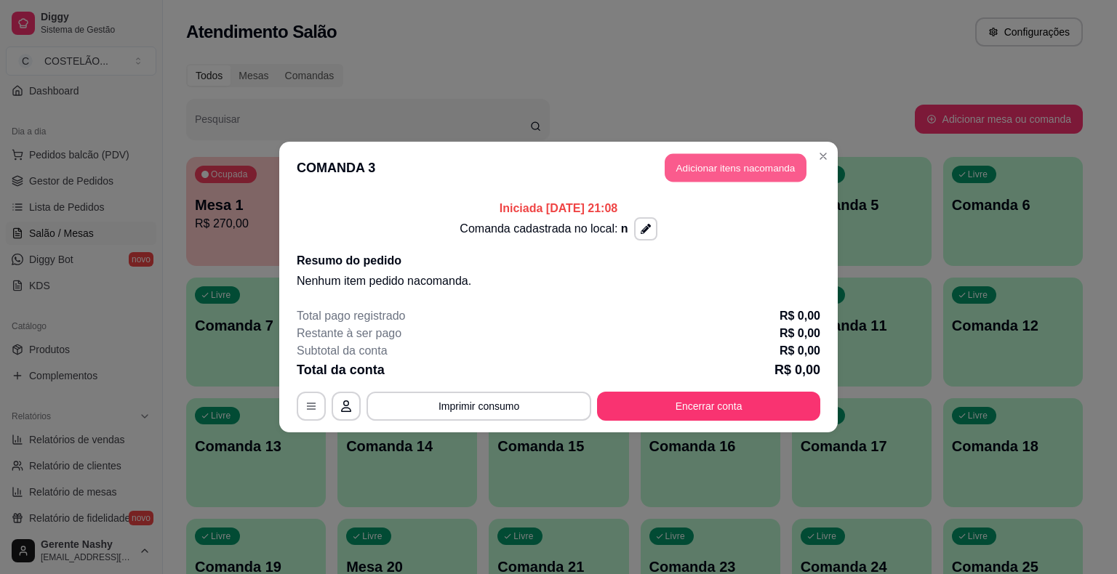
click at [730, 161] on button "Adicionar itens na comanda" at bounding box center [735, 168] width 142 height 28
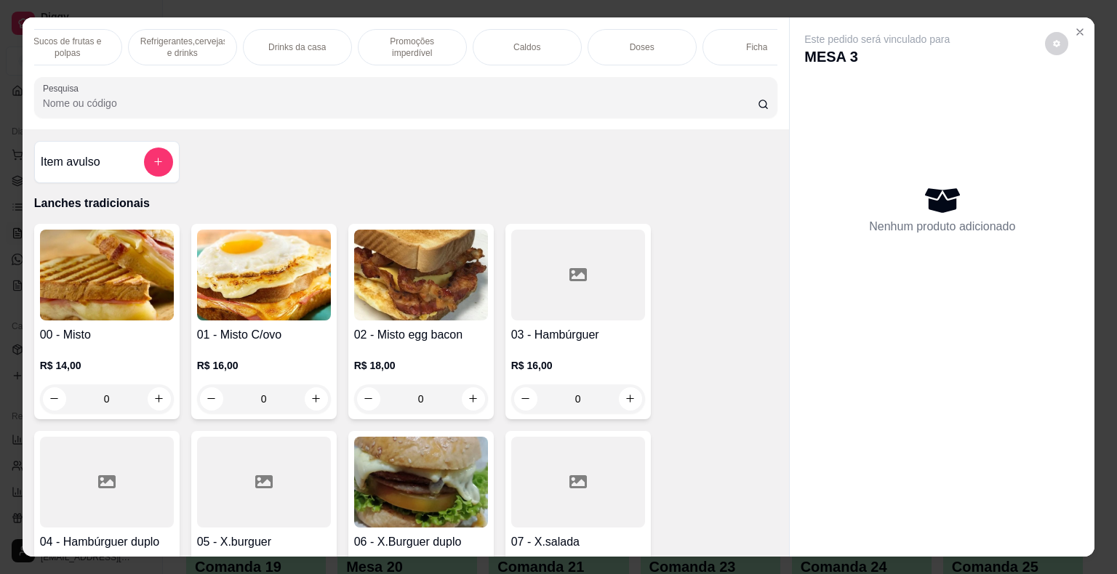
scroll to position [0, 1433]
click at [387, 55] on div "Promoções imperdível" at bounding box center [378, 47] width 109 height 36
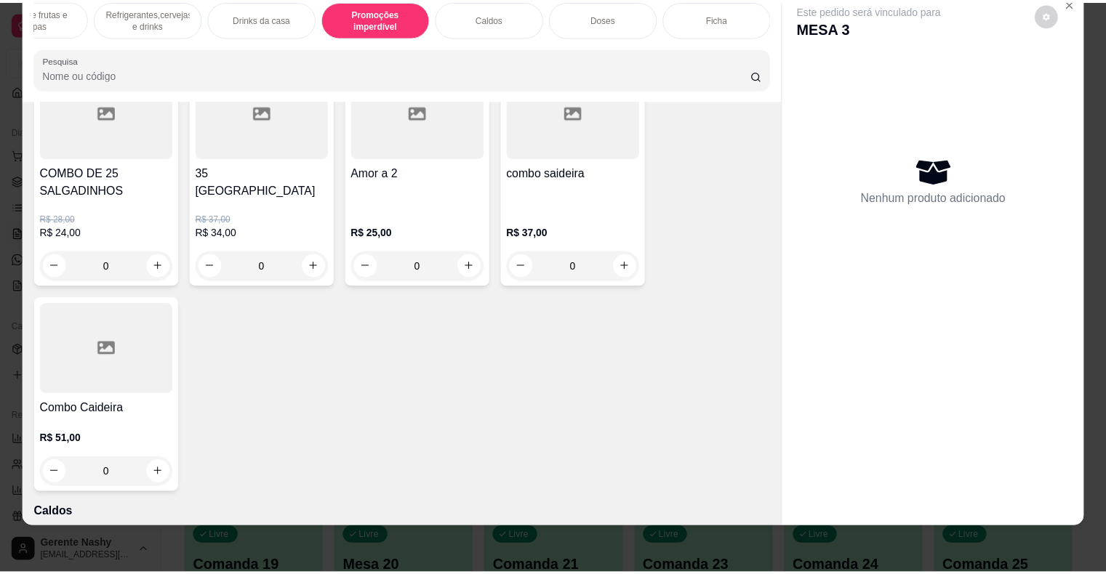
scroll to position [11550, 0]
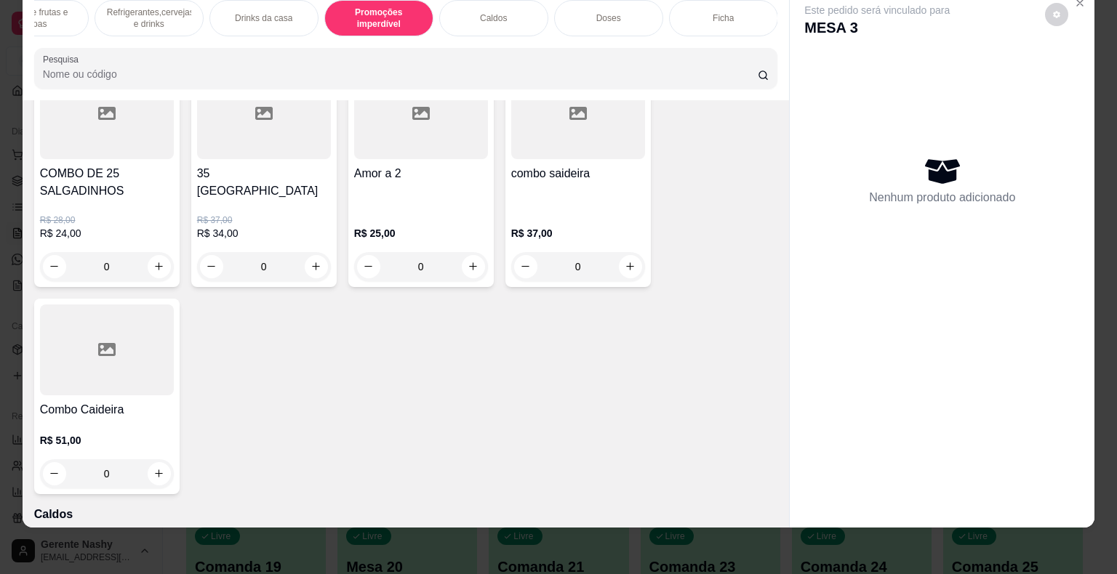
click at [315, 255] on button "increase-product-quantity" at bounding box center [316, 266] width 23 height 23
type input "1"
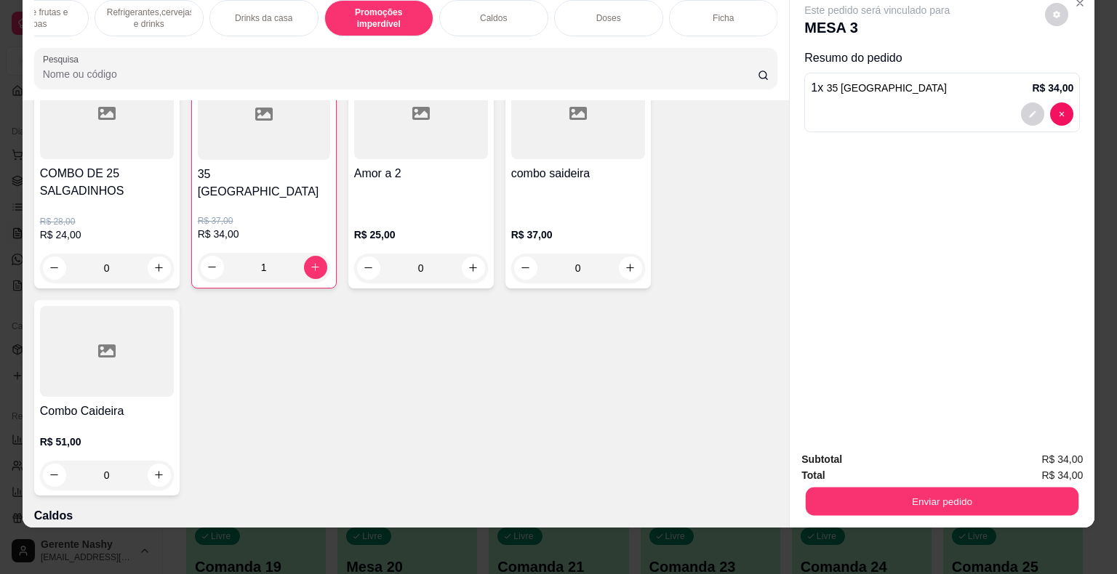
click at [877, 494] on button "Enviar pedido" at bounding box center [941, 502] width 273 height 28
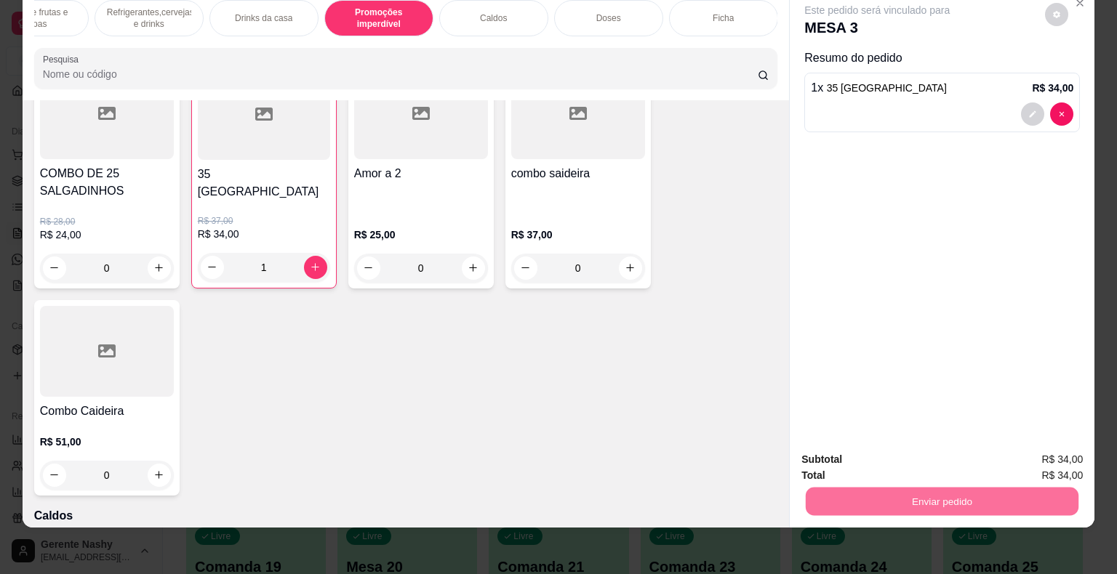
click at [919, 458] on button "Não registrar e enviar pedido" at bounding box center [893, 454] width 147 height 27
